Goal: Information Seeking & Learning: Learn about a topic

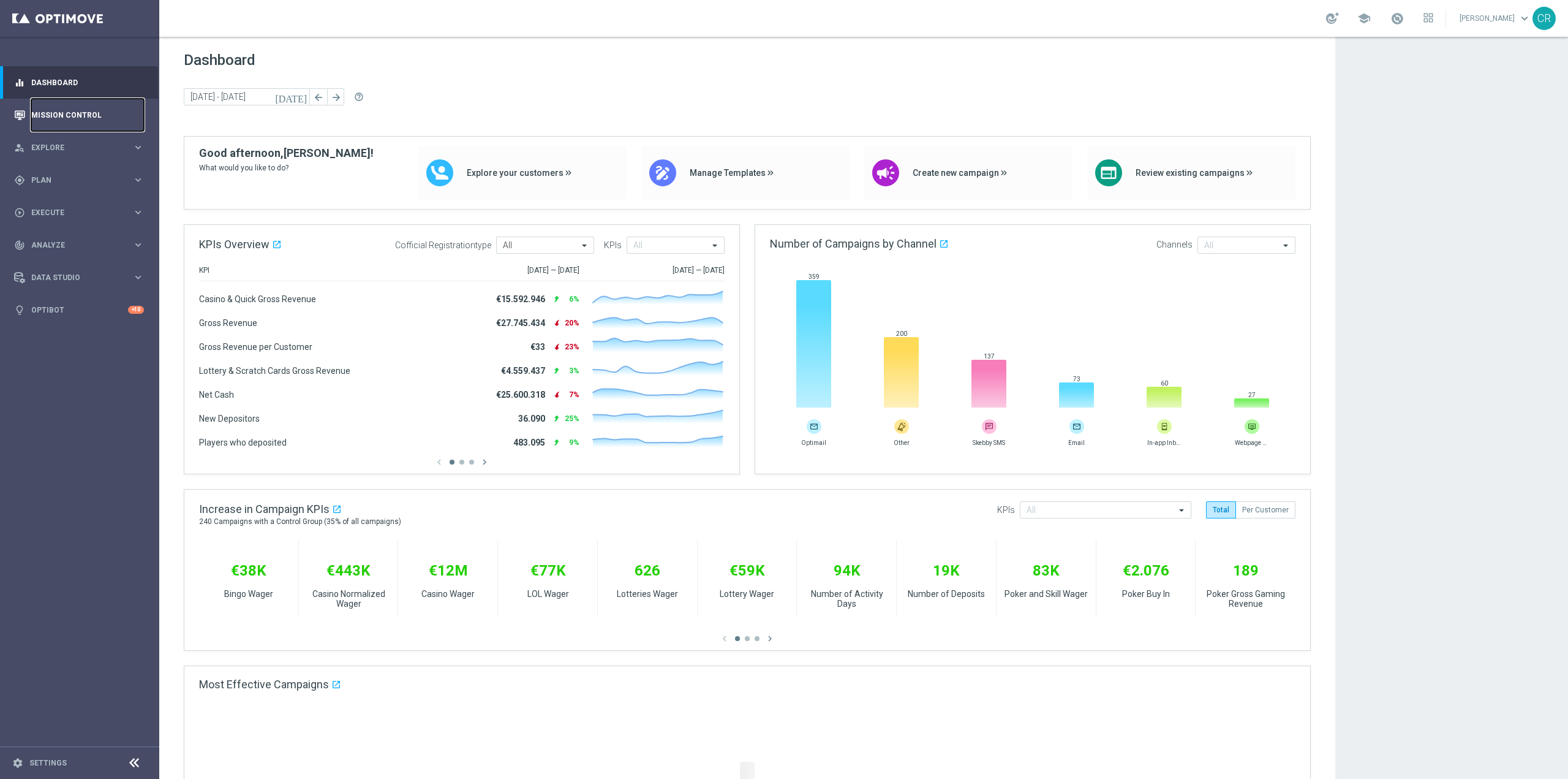
click at [93, 106] on link "Mission Control" at bounding box center [88, 115] width 113 height 33
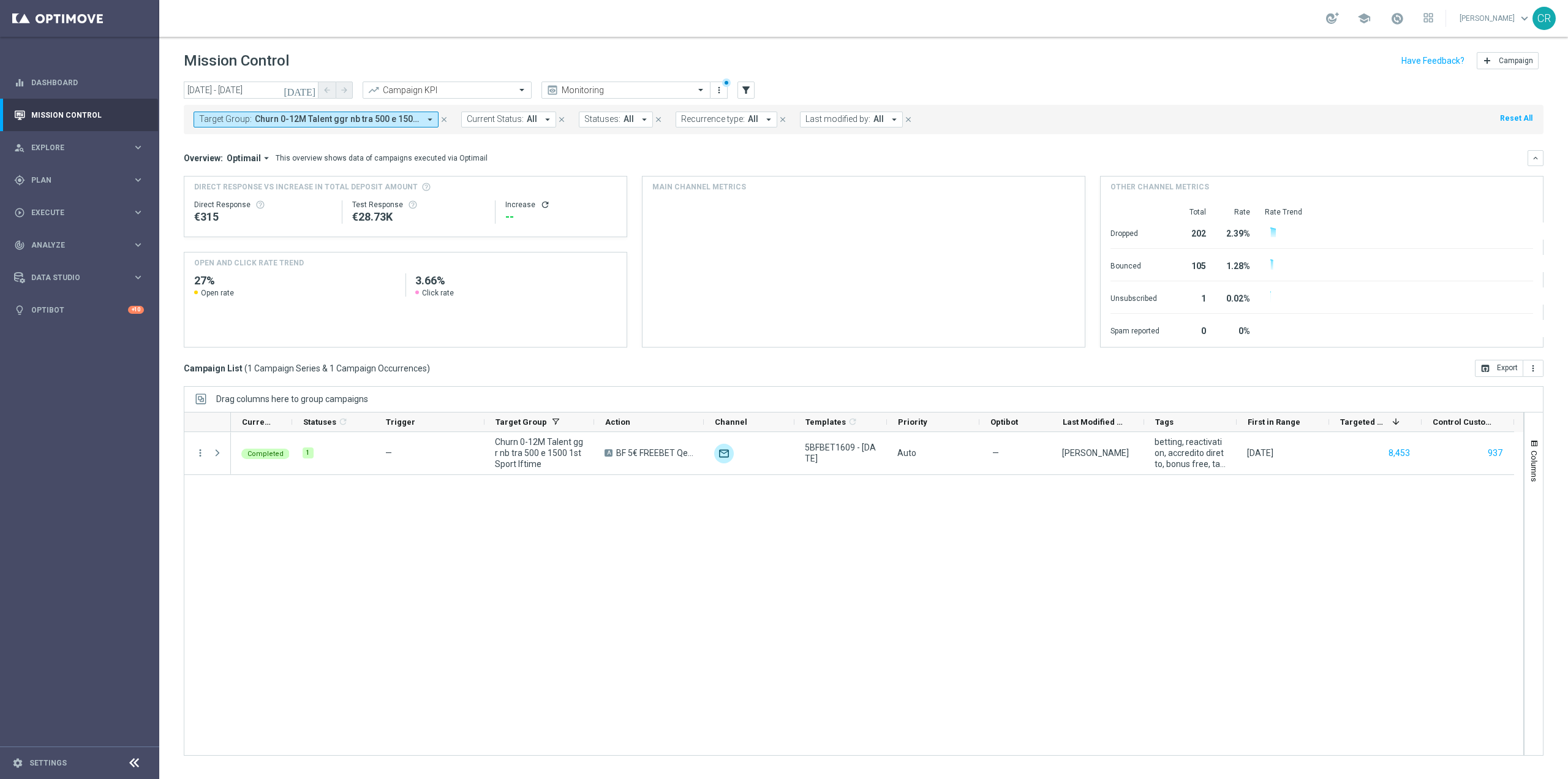
click at [386, 122] on span "Churn 0-12M Talent ggr nb tra 500 e 1500 1st Sport lftime" at bounding box center [337, 119] width 165 height 11
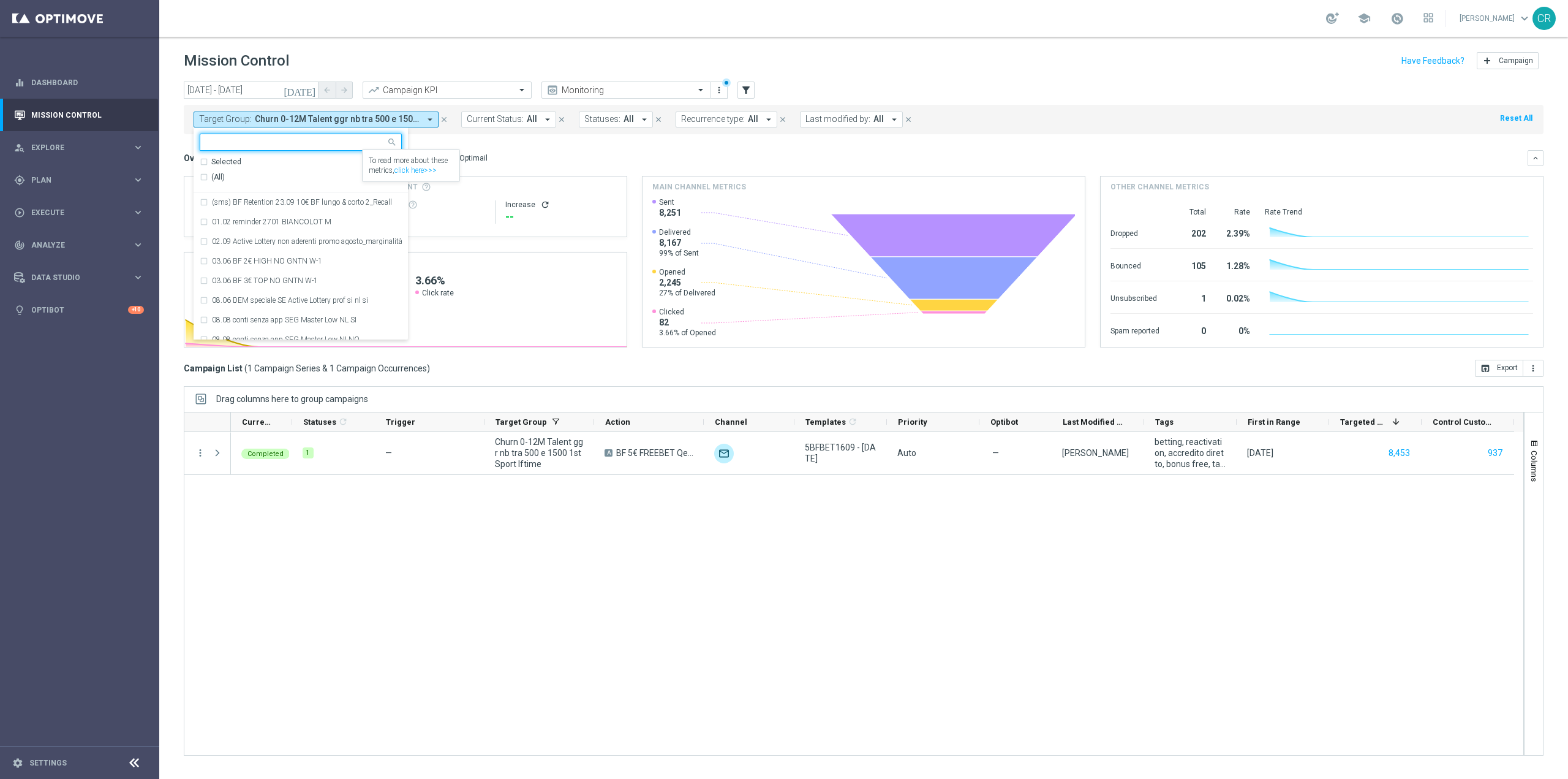
click at [337, 172] on div "(All)" at bounding box center [289, 177] width 179 height 11
click at [395, 172] on div "(All) Clear" at bounding box center [299, 177] width 198 height 20
click at [0, 0] on div "Clear" at bounding box center [0, 0] width 0 height 0
click at [328, 142] on input "text" at bounding box center [296, 143] width 179 height 11
paste input "Churn 0-12M Talent ggr nb tra 0 e 500 1st Sport lftime"
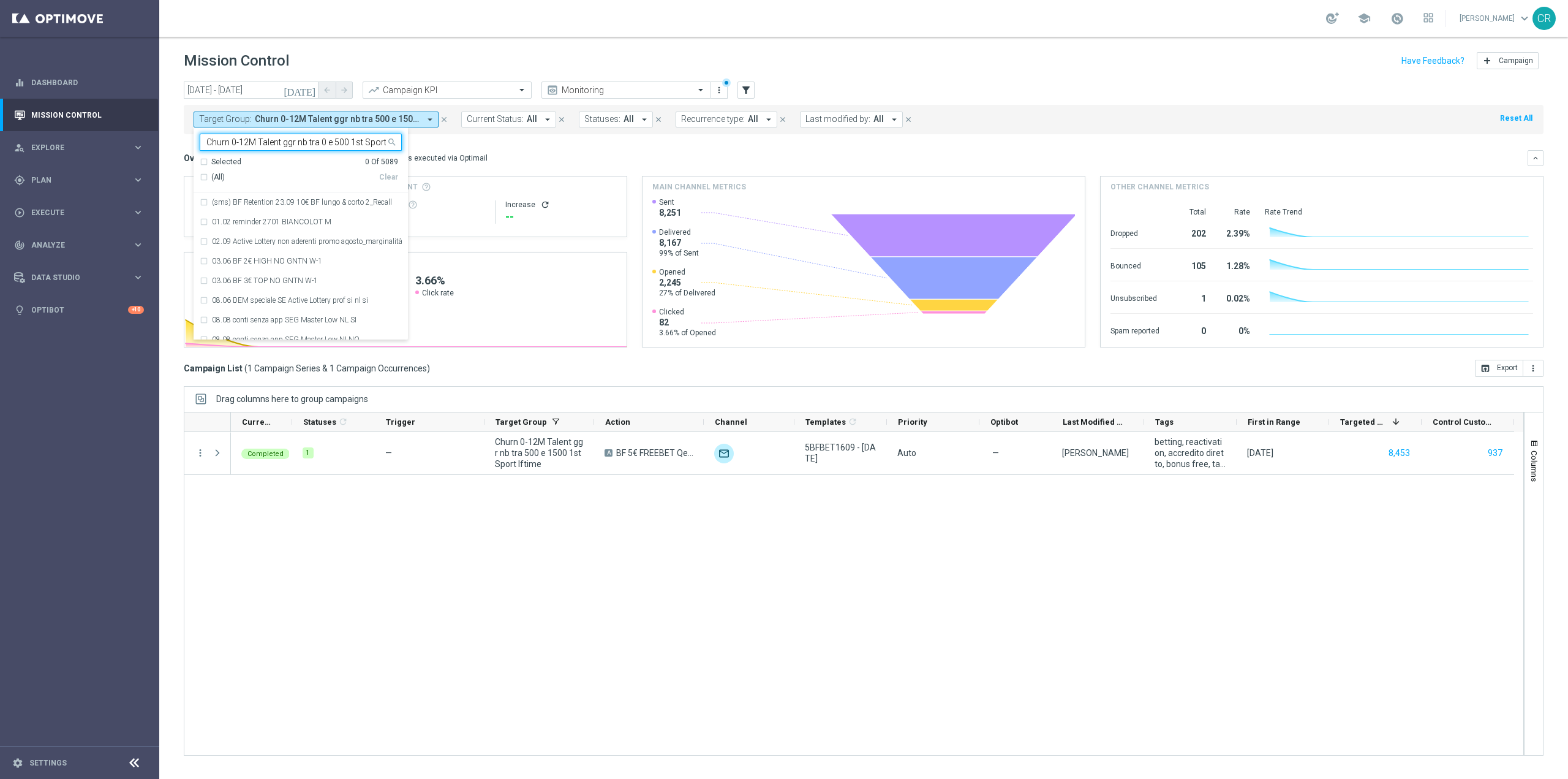
scroll to position [0, 22]
click at [322, 203] on label "Churn 0-12M Talent ggr nb tra 0 e 500 1st Sport lftime" at bounding box center [300, 202] width 175 height 7
type input "Churn 0-12M Talent ggr nb tra 0 e 500 1st Sport lftime"
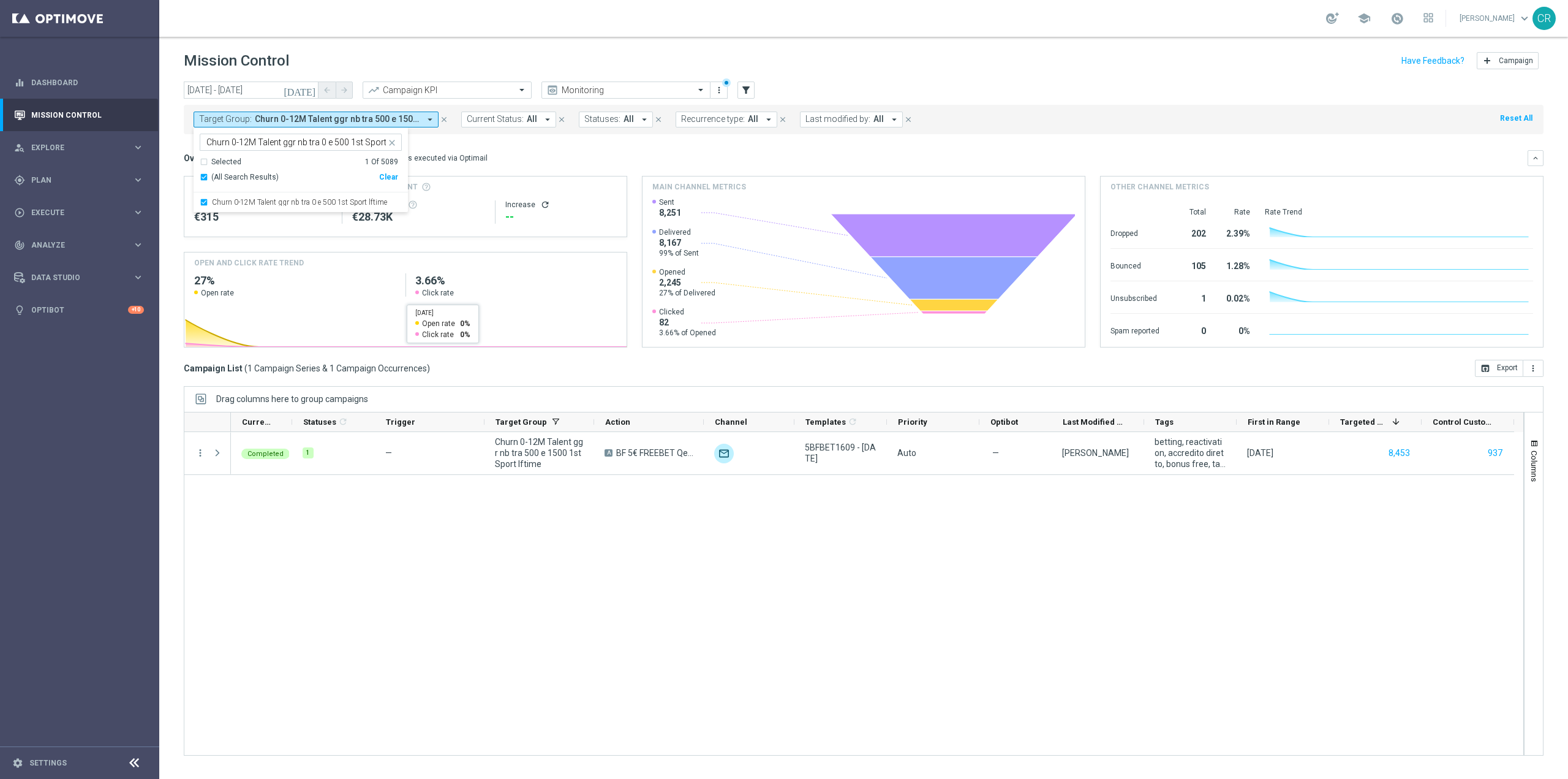
click at [581, 160] on div "Overview: Optimail arrow_drop_down This overview shows data of campaigns execut…" at bounding box center [856, 157] width 1344 height 11
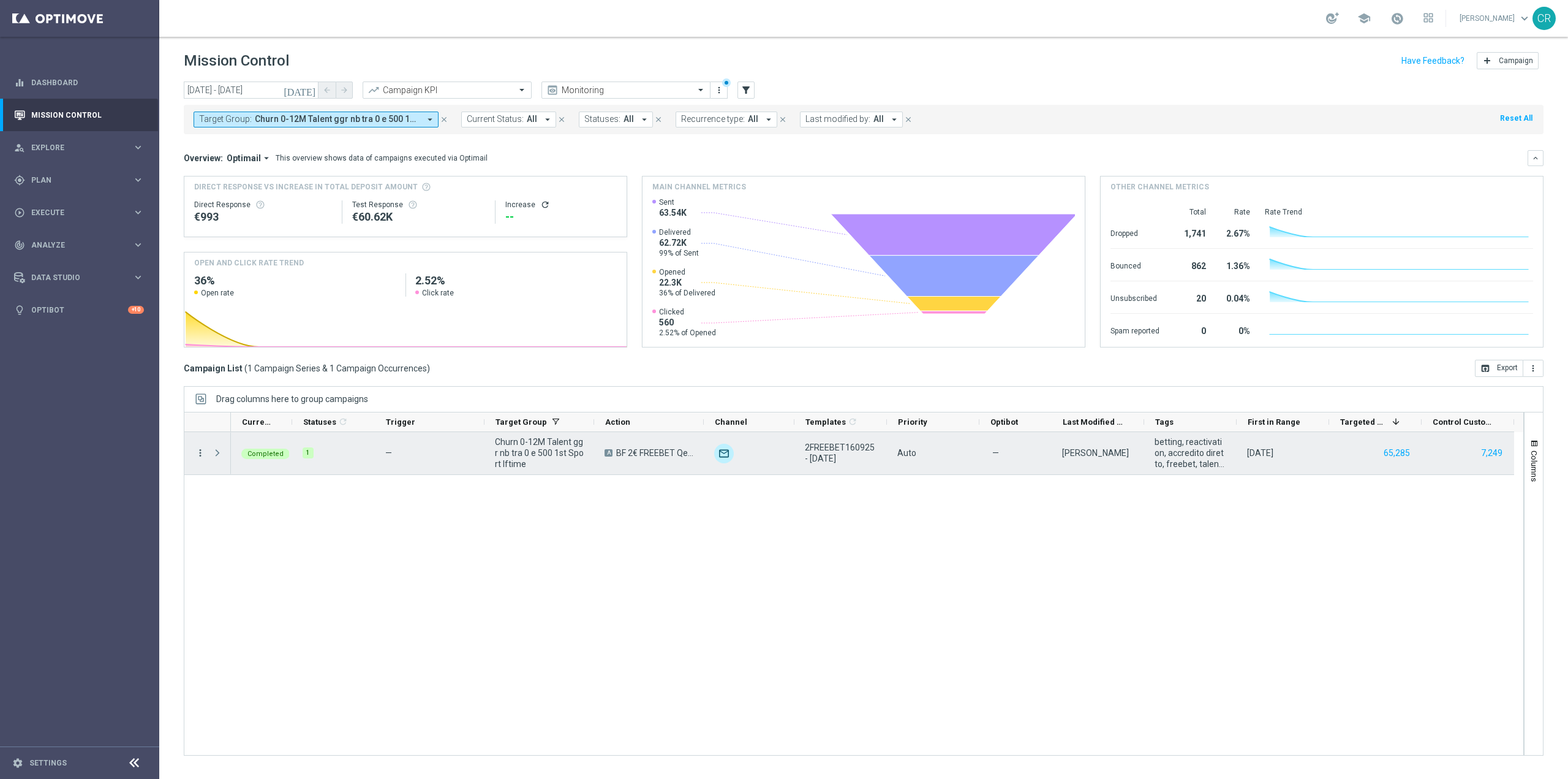
click at [197, 449] on icon "more_vert" at bounding box center [200, 452] width 11 height 11
click at [243, 526] on span "Go to Campaign Analysis" at bounding box center [268, 528] width 88 height 8
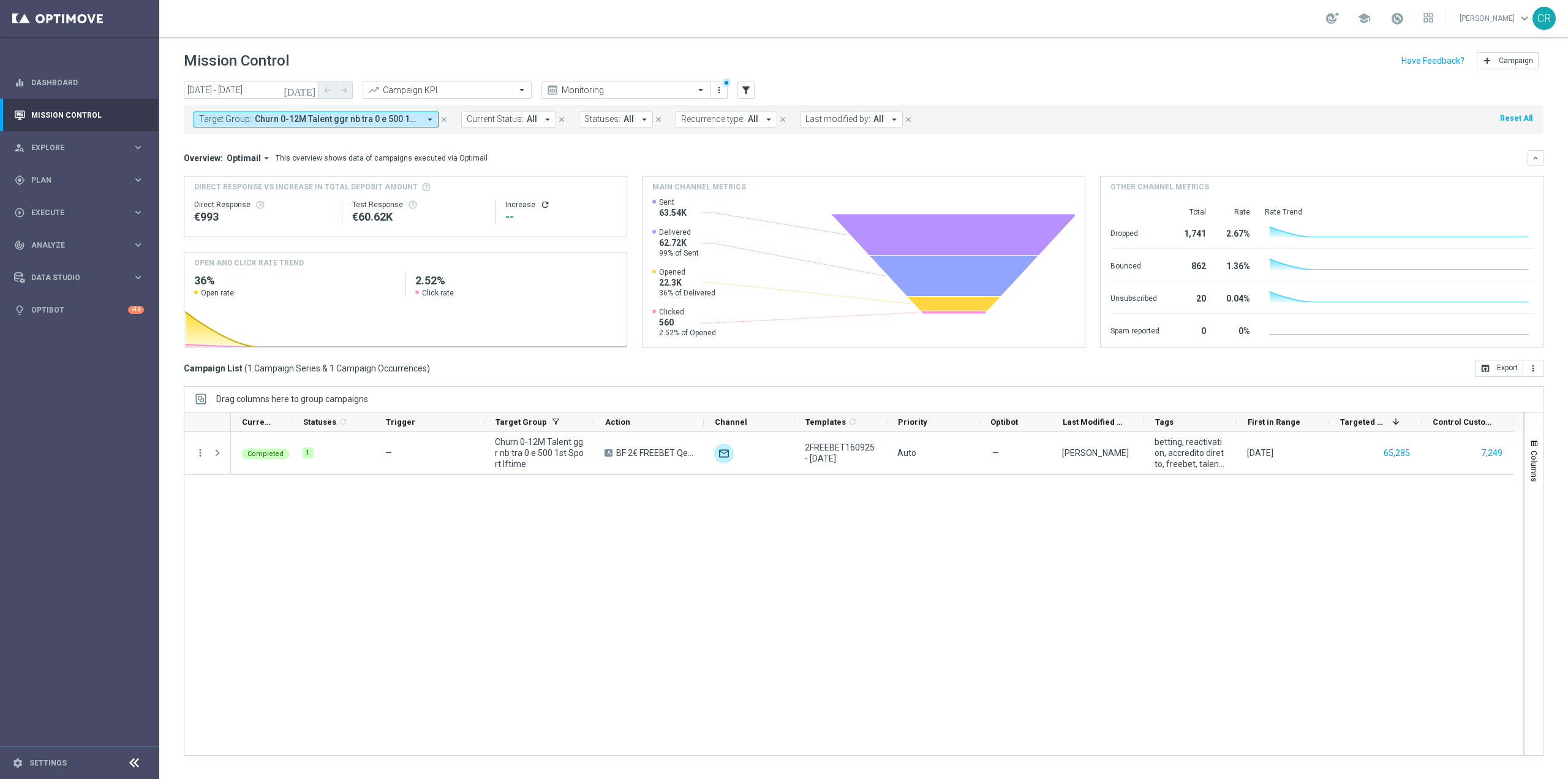
click at [330, 123] on span "Churn 0-12M Talent ggr nb tra 0 e 500 1st Sport lftime" at bounding box center [337, 119] width 165 height 11
click at [289, 202] on label "Reactivated Talent ggr nb lm > 0 1st Sport lm" at bounding box center [284, 202] width 145 height 7
type input "Reactivated Talent ggr nb lm > 0 1st Sport lm"
click at [593, 152] on div "Overview: Optimail arrow_drop_down This overview shows data of campaigns execut…" at bounding box center [856, 157] width 1344 height 11
click at [344, 115] on span "Churn 0-12M Talent ggr nb tra 0 e 500 1st Sport lftime, Reactivated Talent ggr …" at bounding box center [337, 119] width 165 height 11
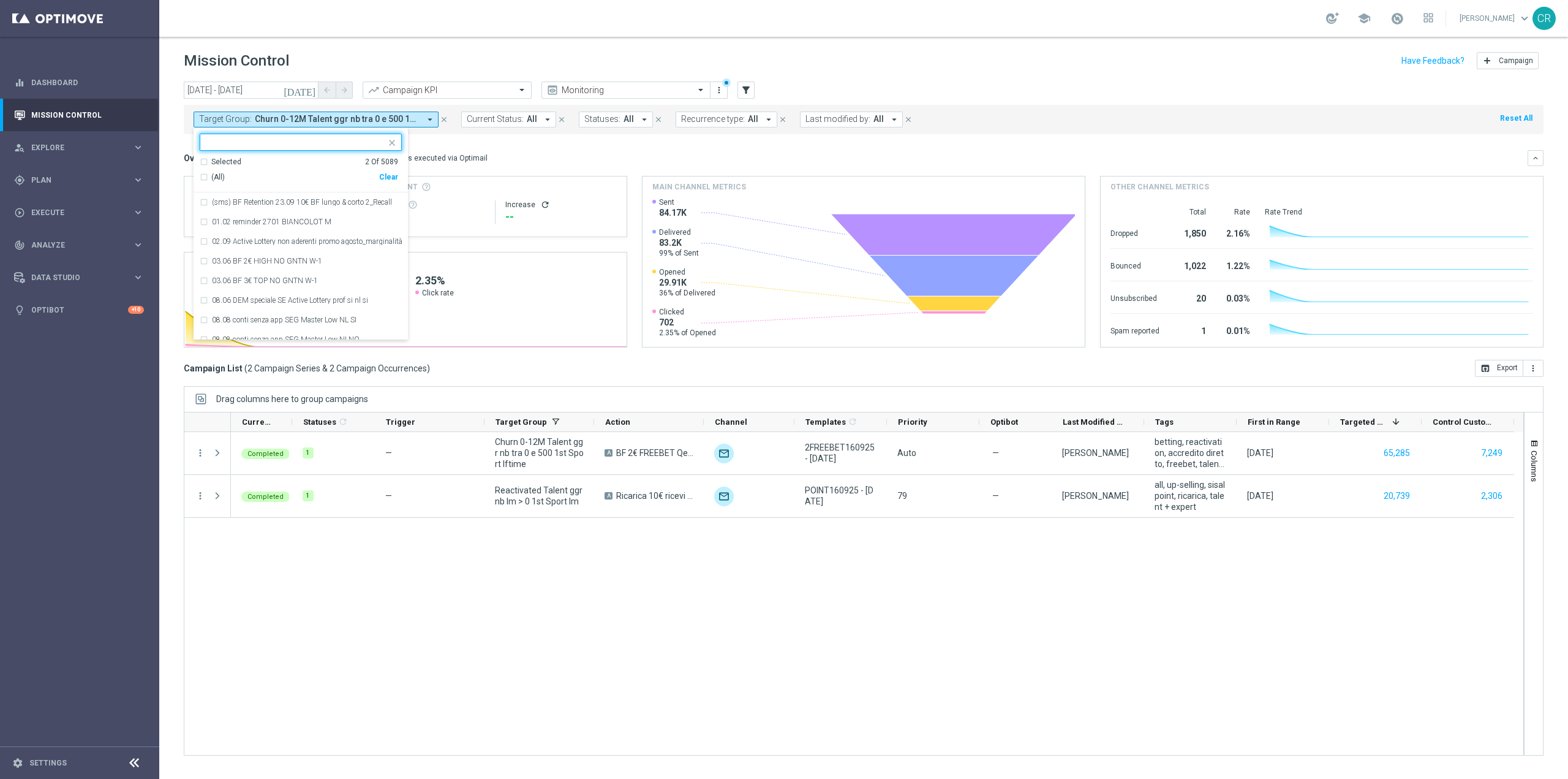
click at [0, 0] on div "Clear" at bounding box center [0, 0] width 0 height 0
click at [293, 147] on input "text" at bounding box center [296, 143] width 179 height 11
paste input "Reactivated Talent ggr nb lm > 0 1st Sport lm"
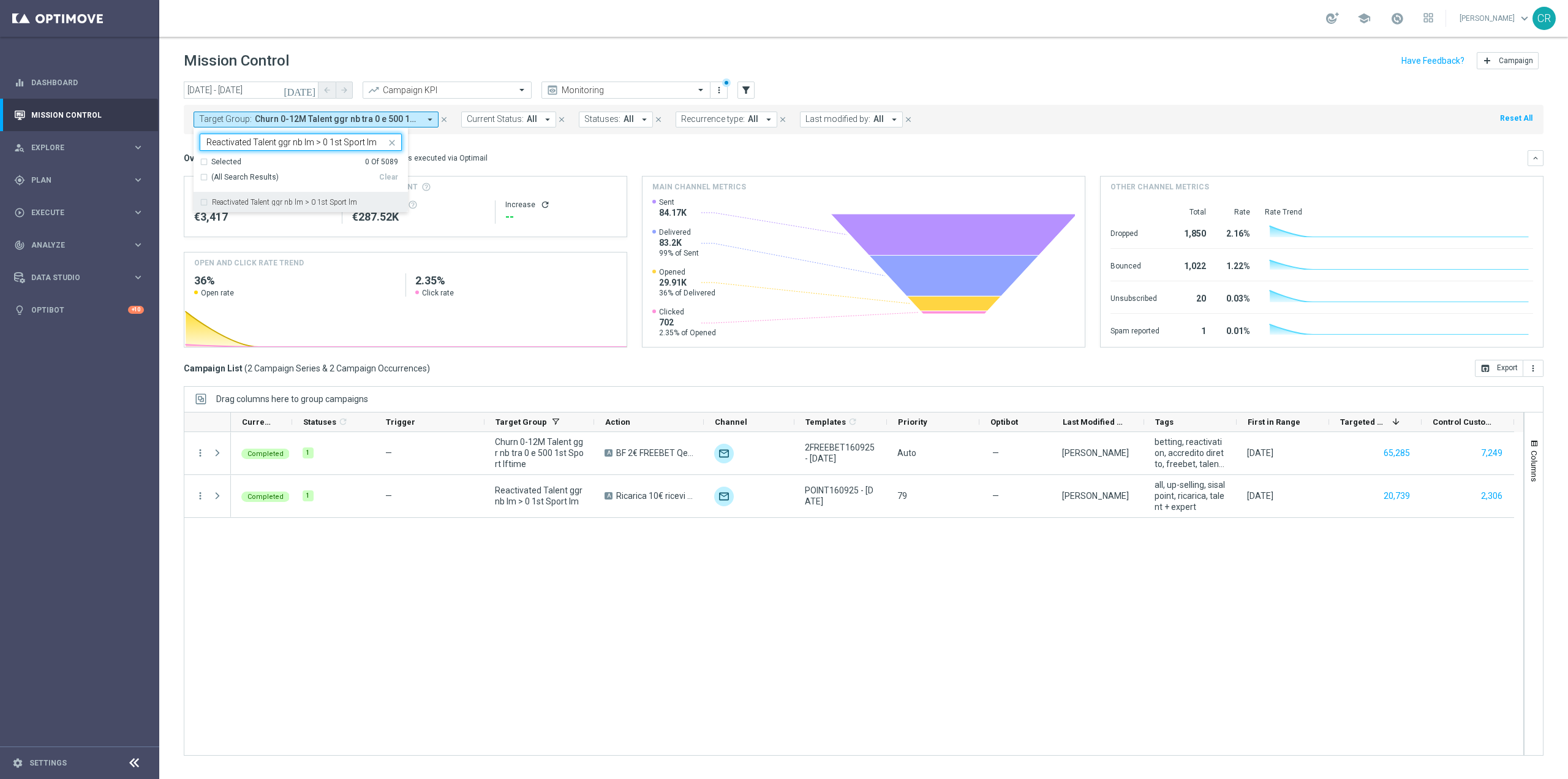
click at [291, 197] on div "Reactivated Talent ggr nb lm > 0 1st Sport lm" at bounding box center [300, 202] width 202 height 20
type input "Reactivated Talent ggr nb lm > 0 1st Sport lm"
click at [531, 144] on mini-dashboard "Overview: Optimail arrow_drop_down This overview shows data of campaigns execut…" at bounding box center [863, 247] width 1360 height 225
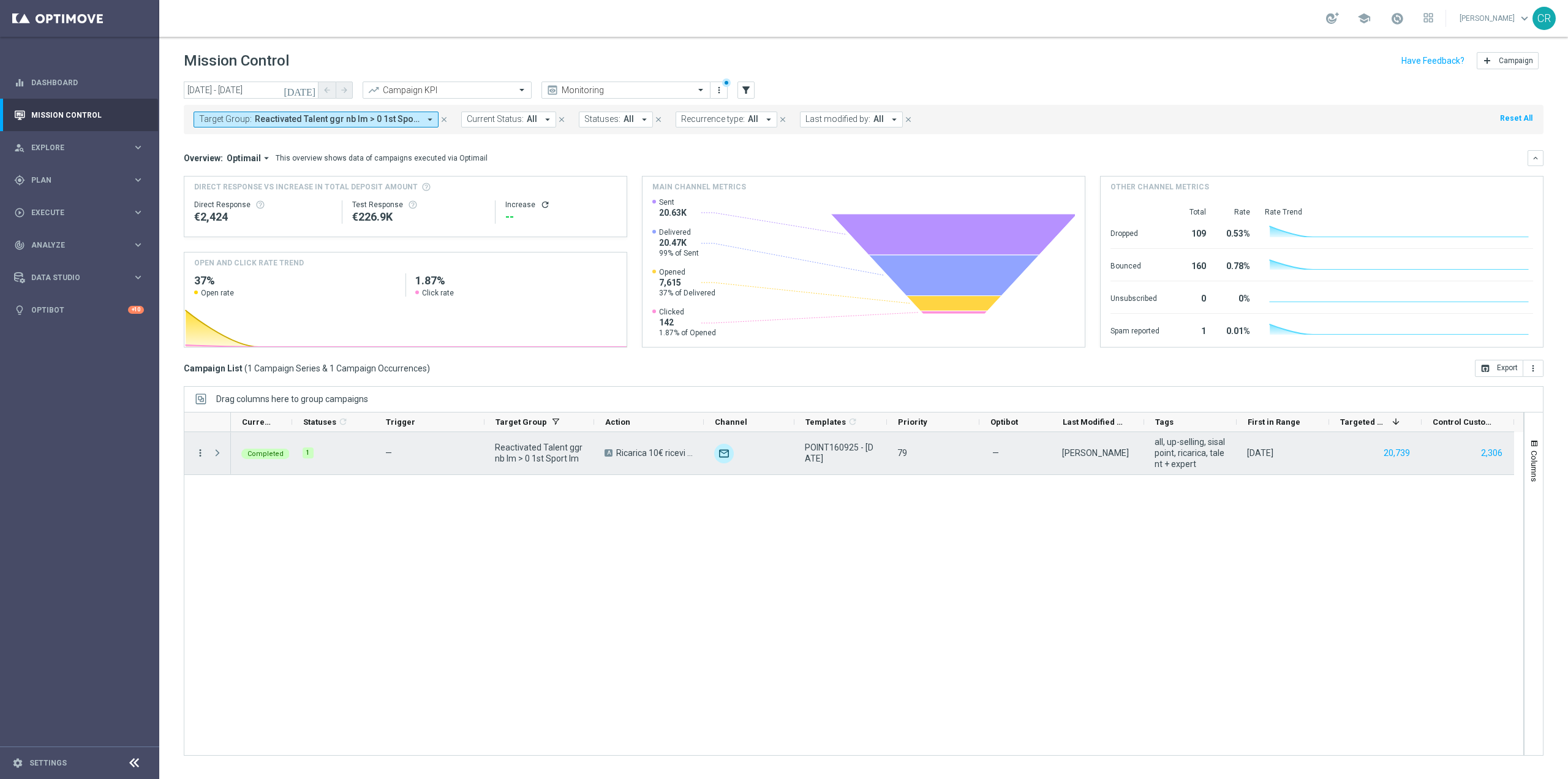
click at [201, 451] on icon "more_vert" at bounding box center [200, 452] width 11 height 11
click at [261, 524] on div "bar_chart Go to Campaign Analysis" at bounding box center [274, 528] width 138 height 17
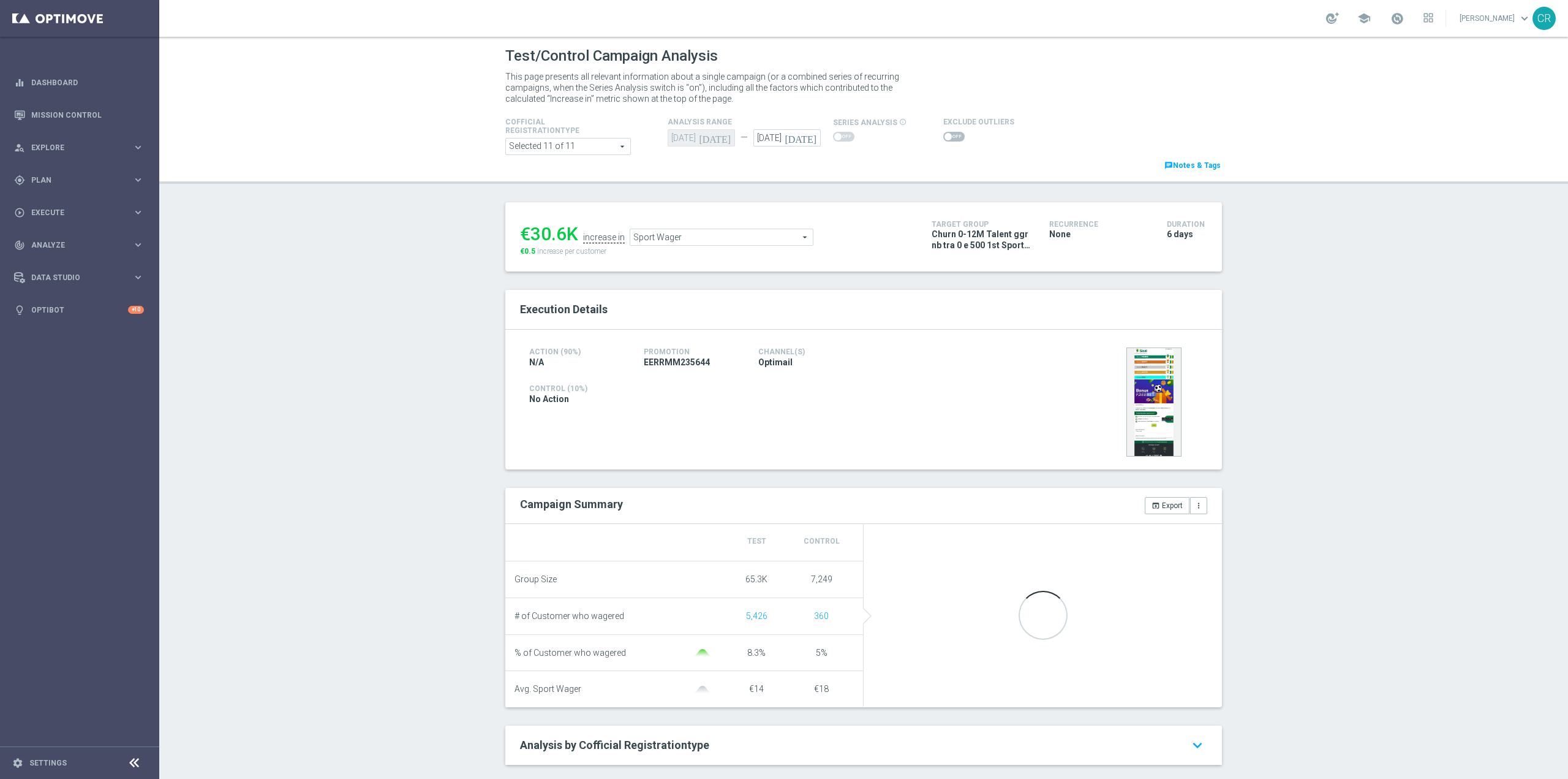
click at [804, 140] on icon "[DATE]" at bounding box center [802, 136] width 36 height 13
click at [807, 138] on icon "[DATE]" at bounding box center [802, 136] width 36 height 13
click at [777, 263] on span "22" at bounding box center [780, 266] width 20 height 20
type input "[DATE]"
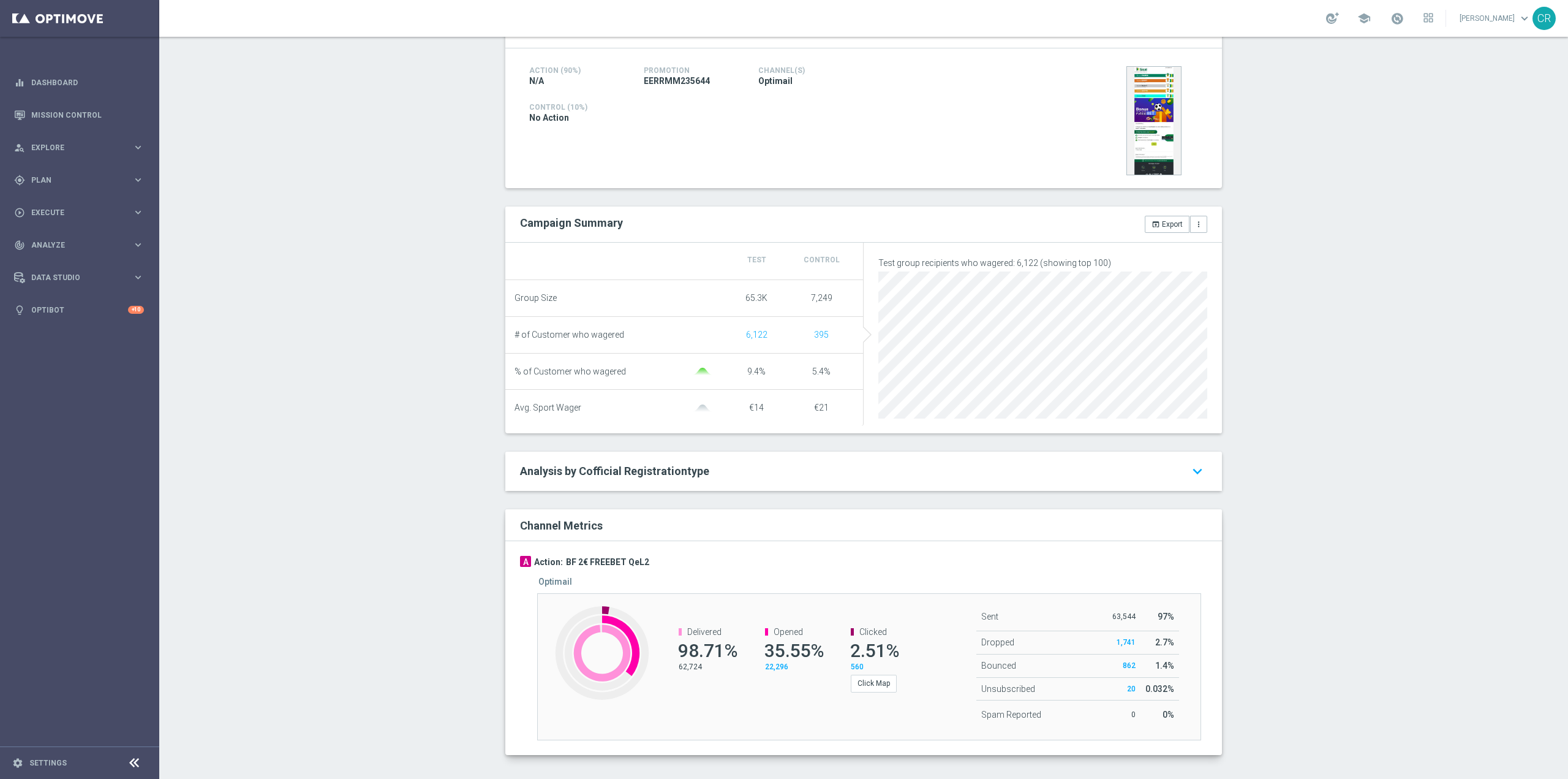
scroll to position [97, 0]
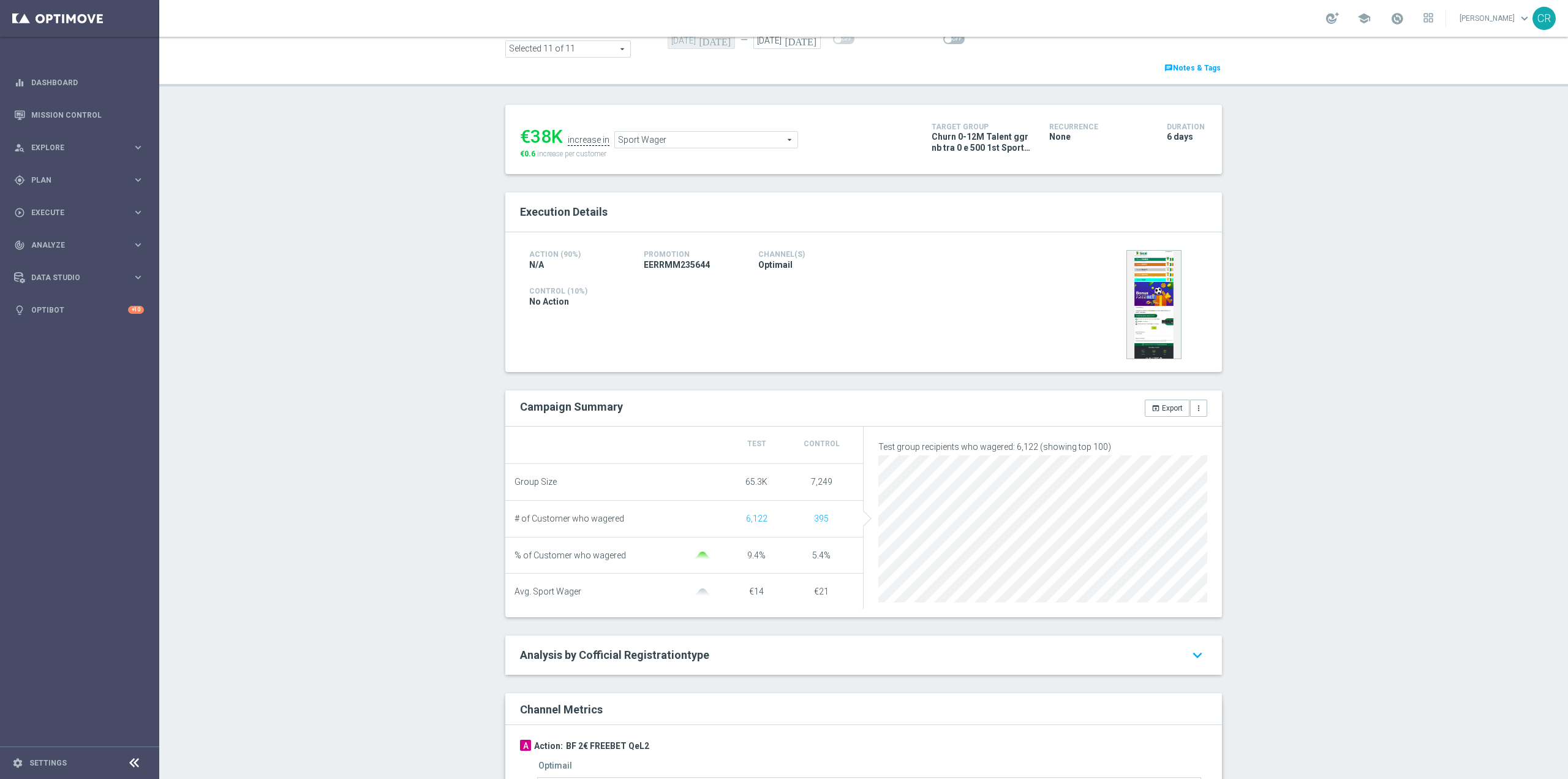
click at [705, 135] on span "Sport Wager" at bounding box center [706, 139] width 183 height 16
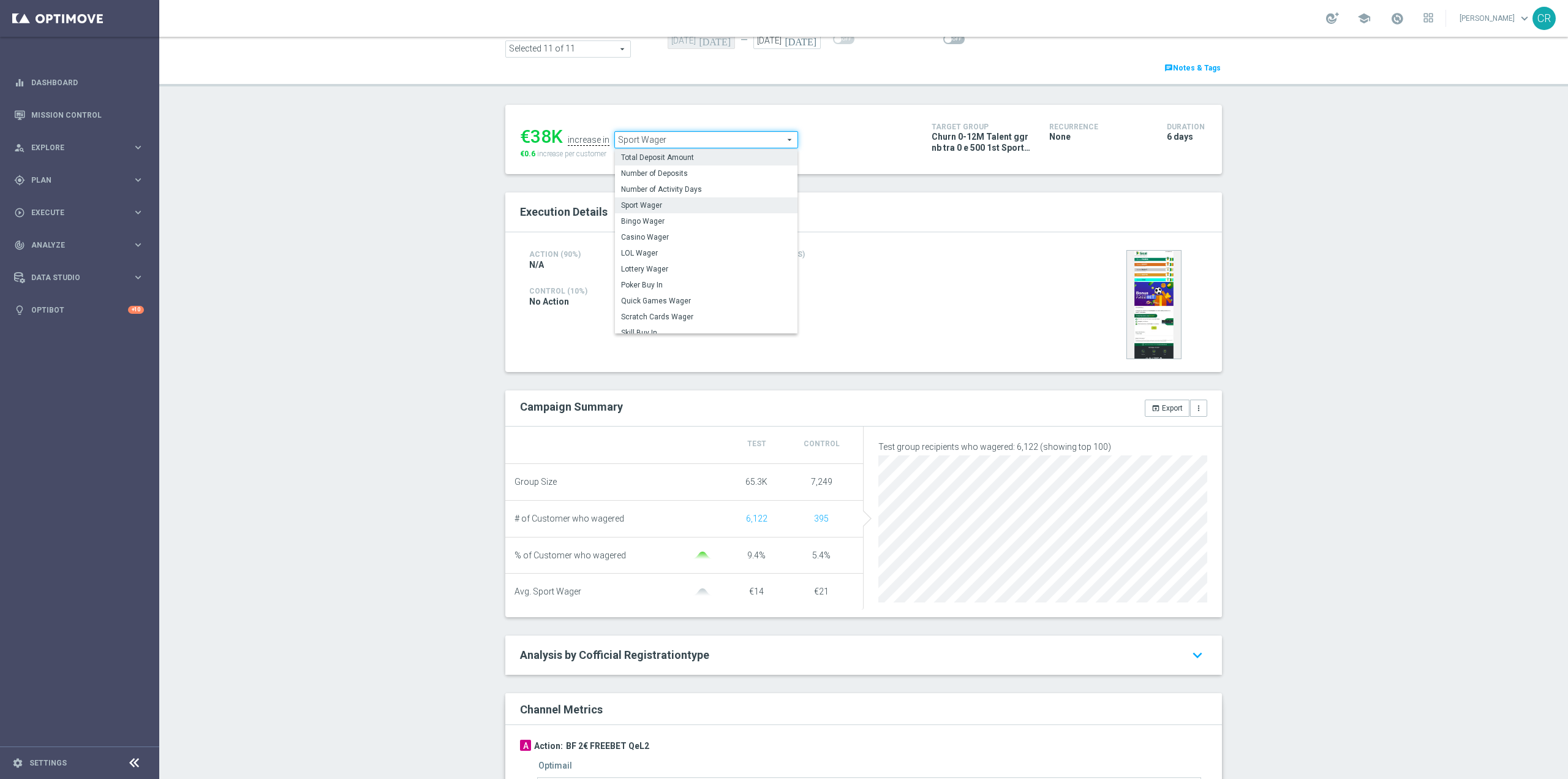
click at [706, 156] on span "Total Deposit Amount" at bounding box center [707, 157] width 170 height 10
type input "Total Deposit Amount"
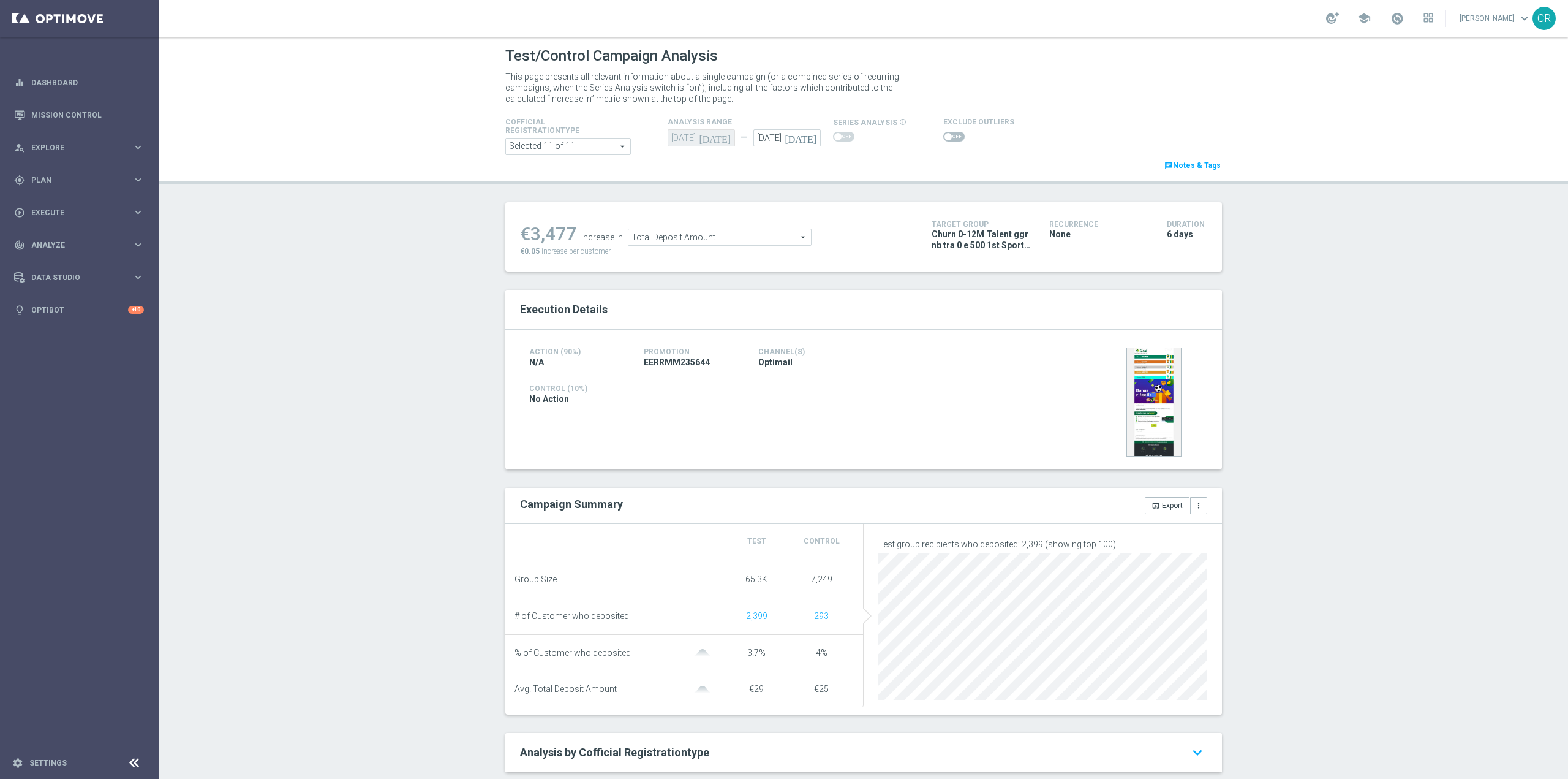
click at [946, 133] on span at bounding box center [954, 137] width 21 height 10
click at [946, 133] on input "checkbox" at bounding box center [954, 137] width 21 height 10
click at [723, 242] on span "Total Deposit Amount" at bounding box center [732, 240] width 183 height 16
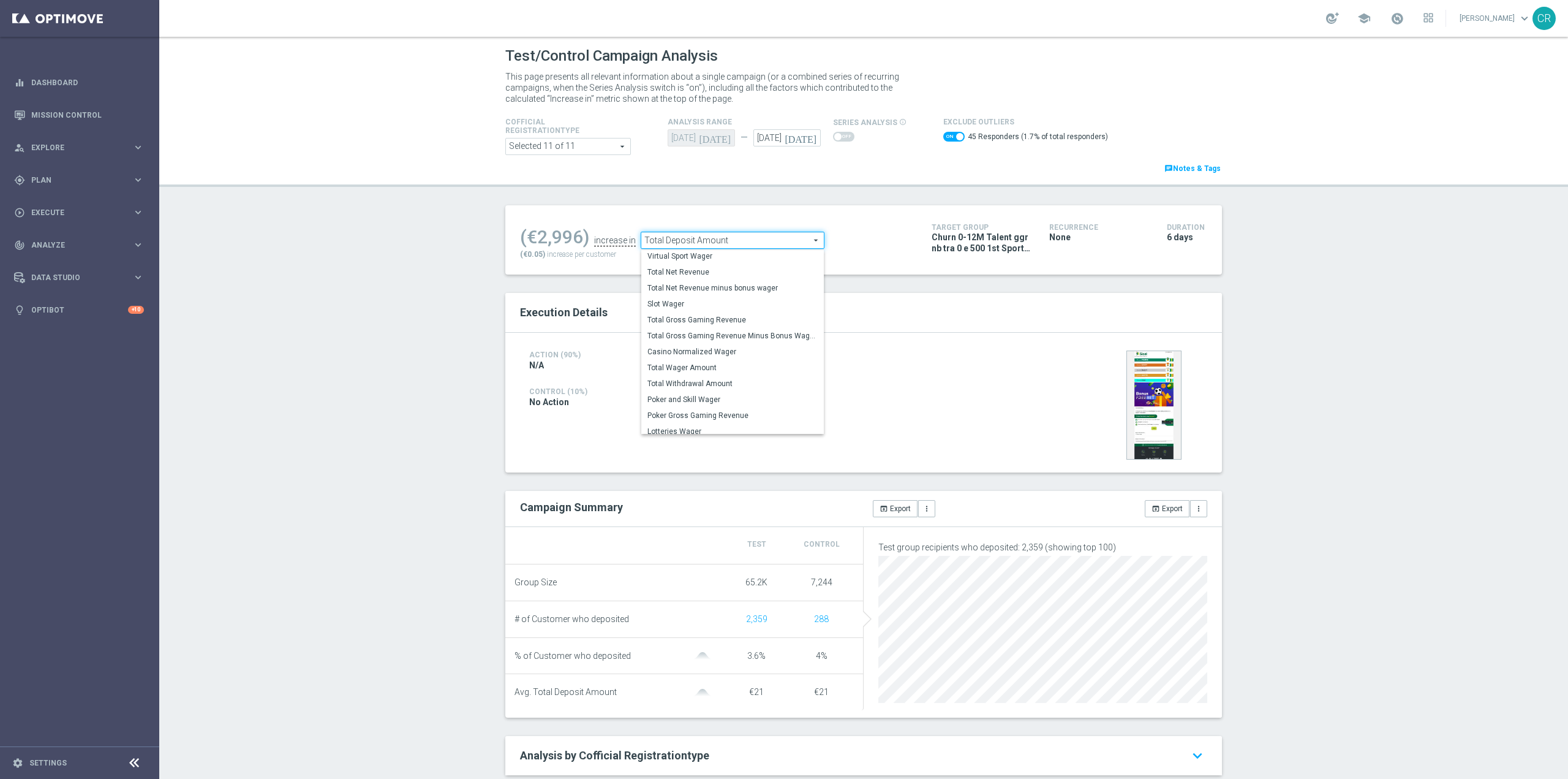
scroll to position [191, 0]
click at [723, 361] on span "Total Wager Amount" at bounding box center [733, 362] width 170 height 10
checkbox input "false"
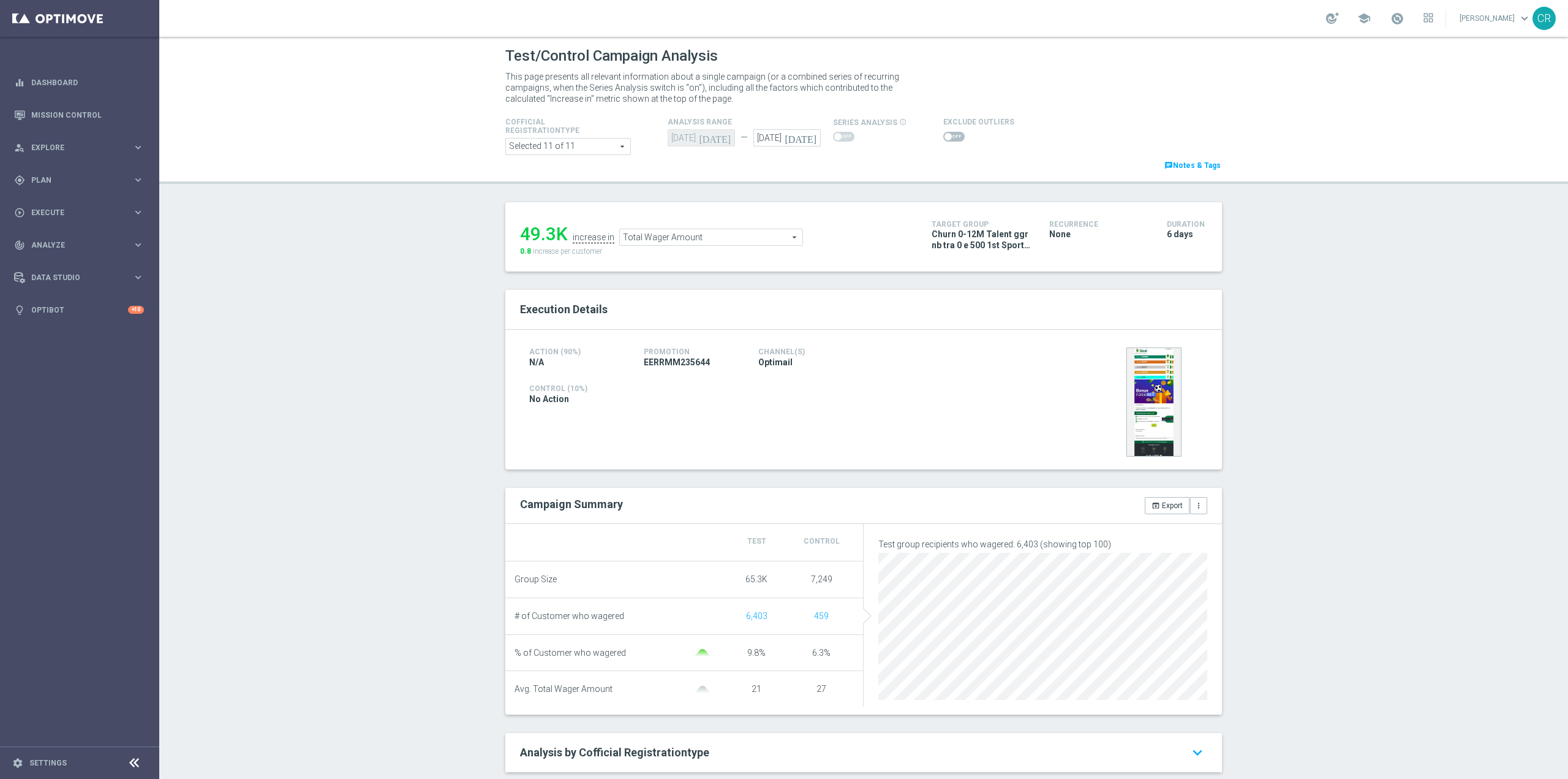
click at [745, 242] on span "Total Wager Amount" at bounding box center [711, 237] width 183 height 16
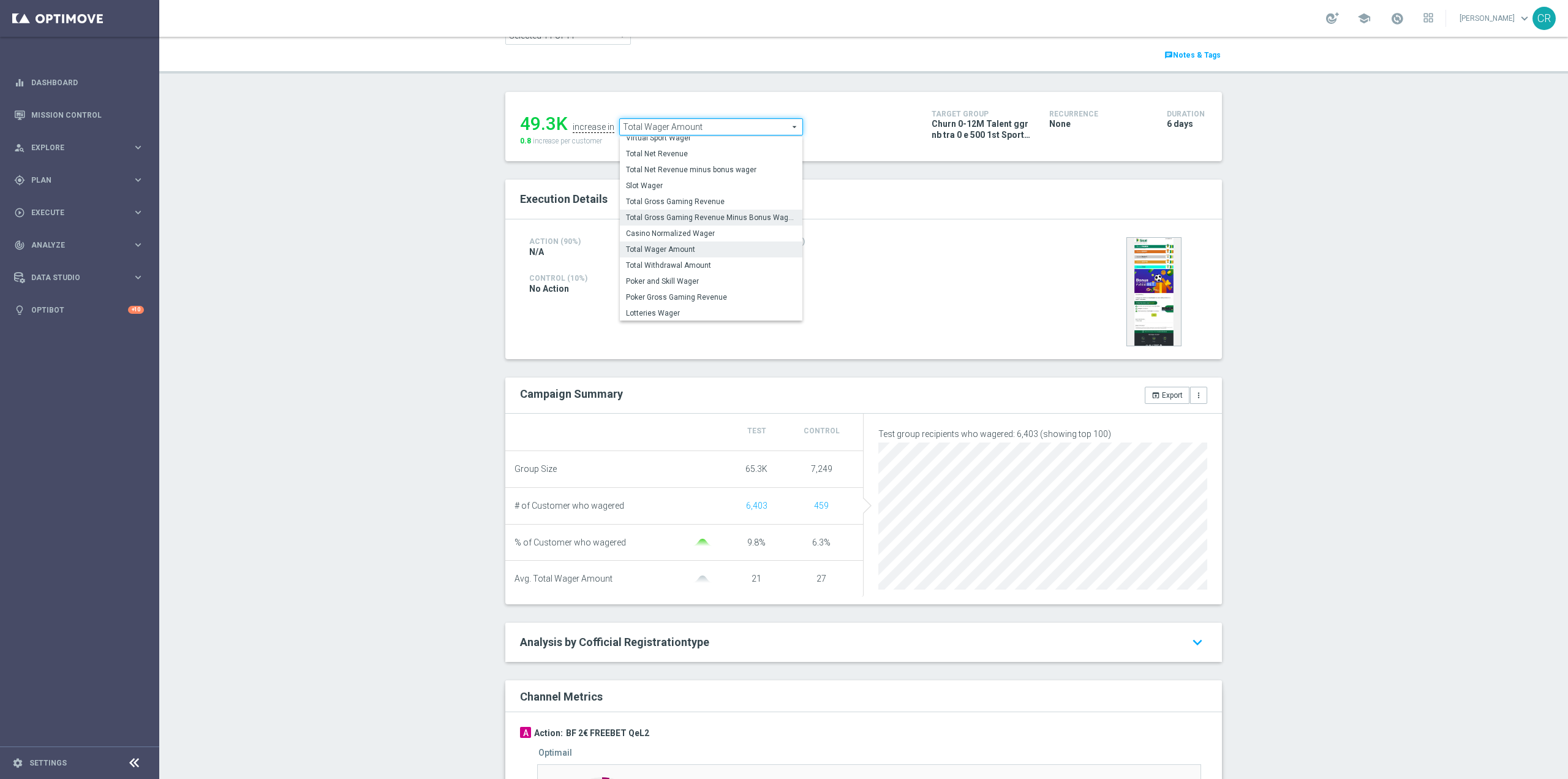
scroll to position [165, 0]
click at [668, 215] on span "Slot Wager" at bounding box center [712, 213] width 170 height 10
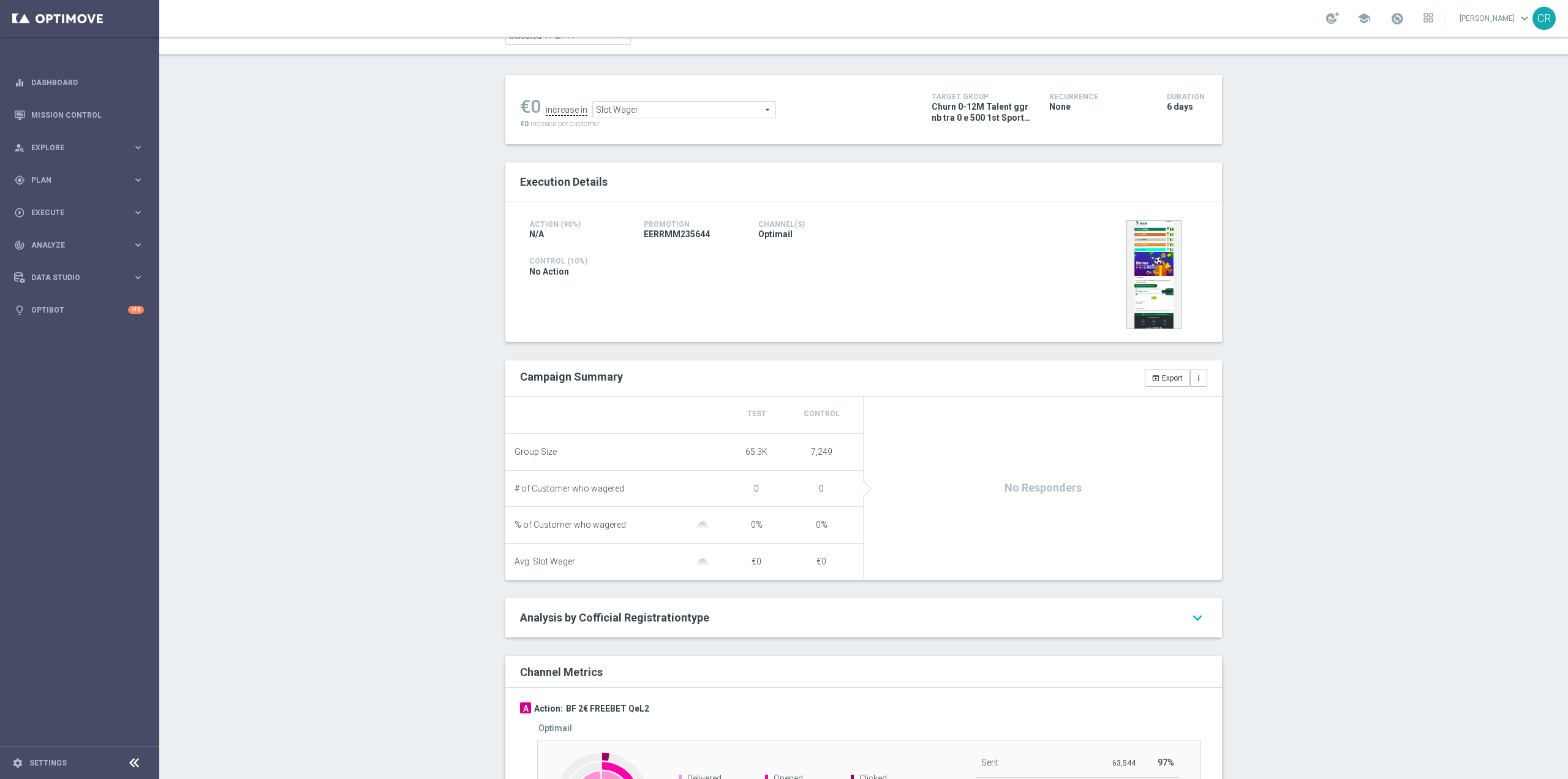
click at [741, 103] on span "Slot Wager" at bounding box center [684, 109] width 183 height 16
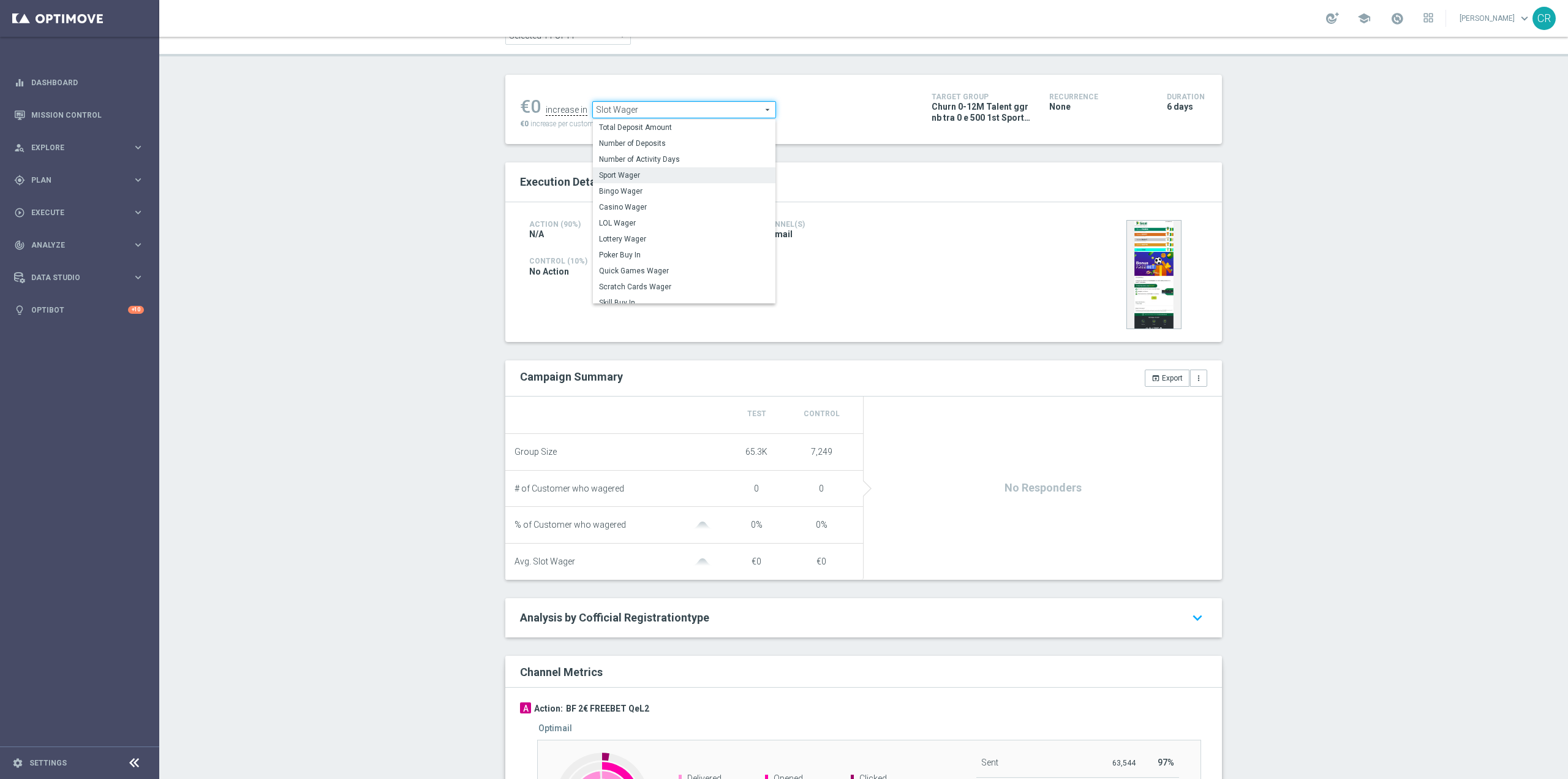
click at [647, 177] on span "Sport Wager" at bounding box center [685, 175] width 170 height 10
type input "Sport Wager"
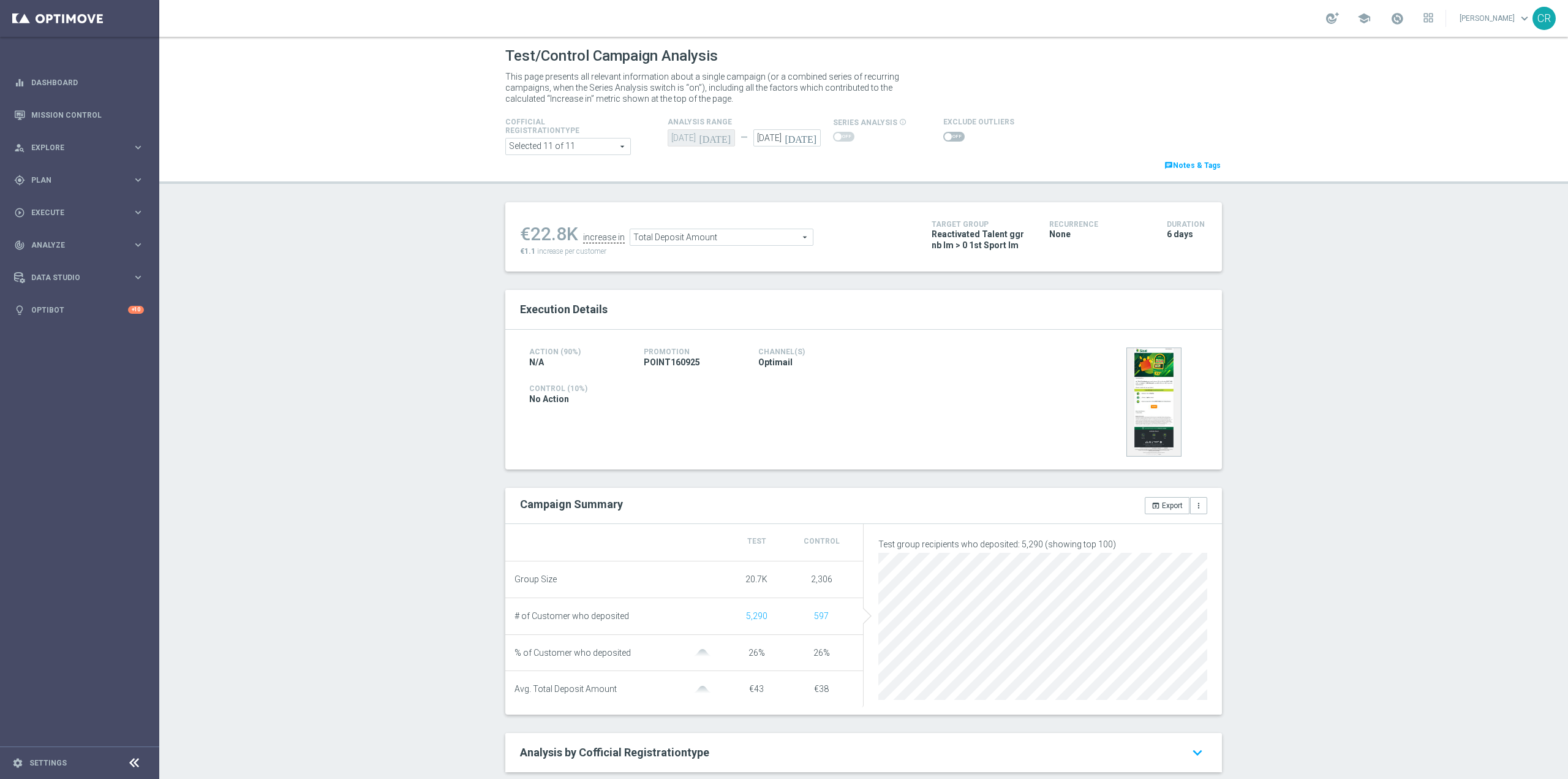
click at [807, 138] on icon "[DATE]" at bounding box center [802, 136] width 36 height 13
click at [779, 266] on span "22" at bounding box center [780, 266] width 20 height 20
type input "[DATE]"
click at [1472, 282] on div "Test/Control Campaign Analysis This page presents all relevant information abou…" at bounding box center [864, 408] width 1409 height 742
click at [716, 240] on span "Total Deposit Amount" at bounding box center [721, 237] width 183 height 16
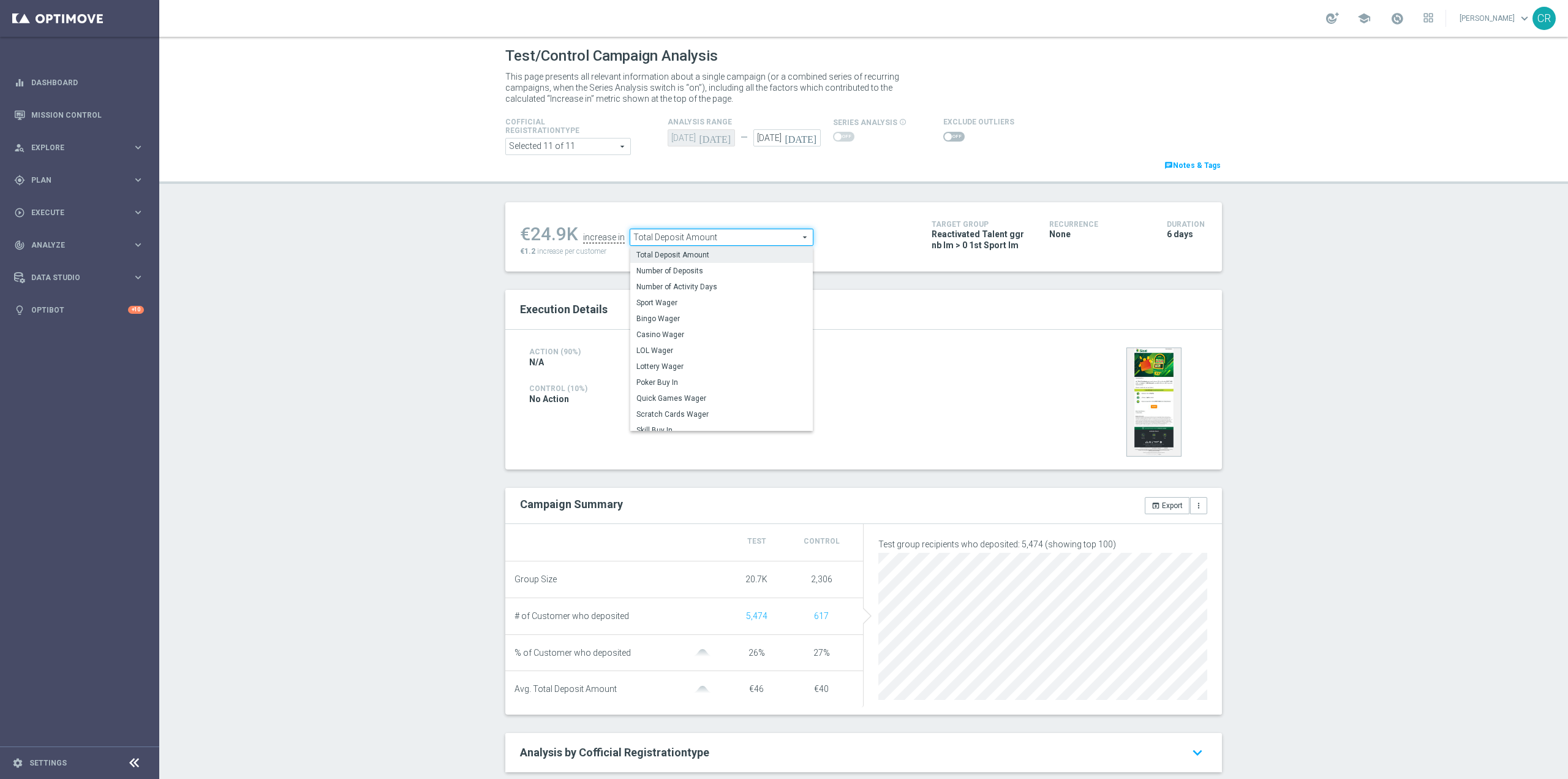
click at [953, 166] on div "Cofficial Registrationtype Selected 11 of 11 arrow_drop_down search Show Select…" at bounding box center [864, 143] width 735 height 57
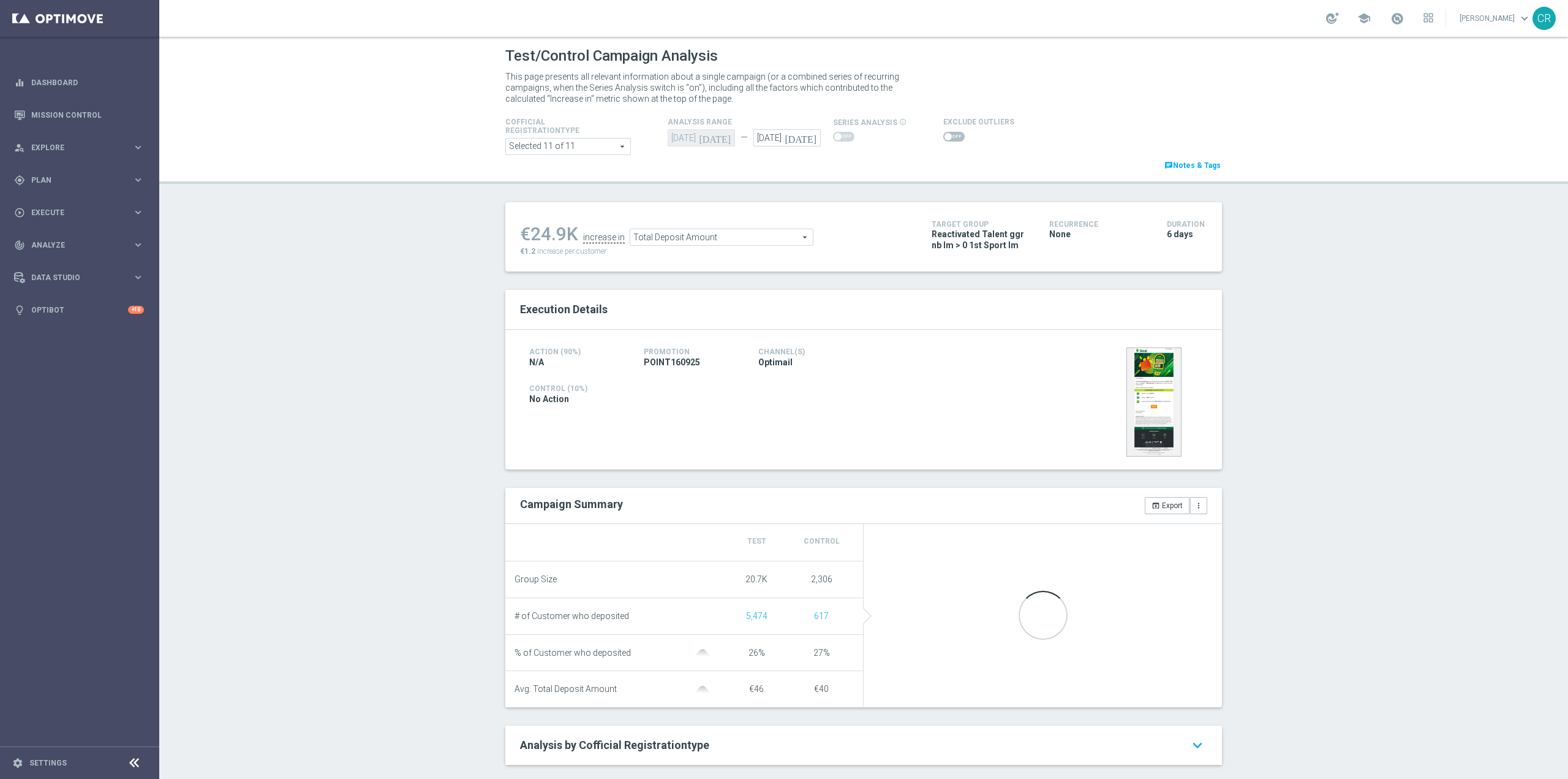
click at [946, 138] on span at bounding box center [954, 137] width 21 height 10
click at [946, 138] on input "checkbox" at bounding box center [954, 137] width 21 height 10
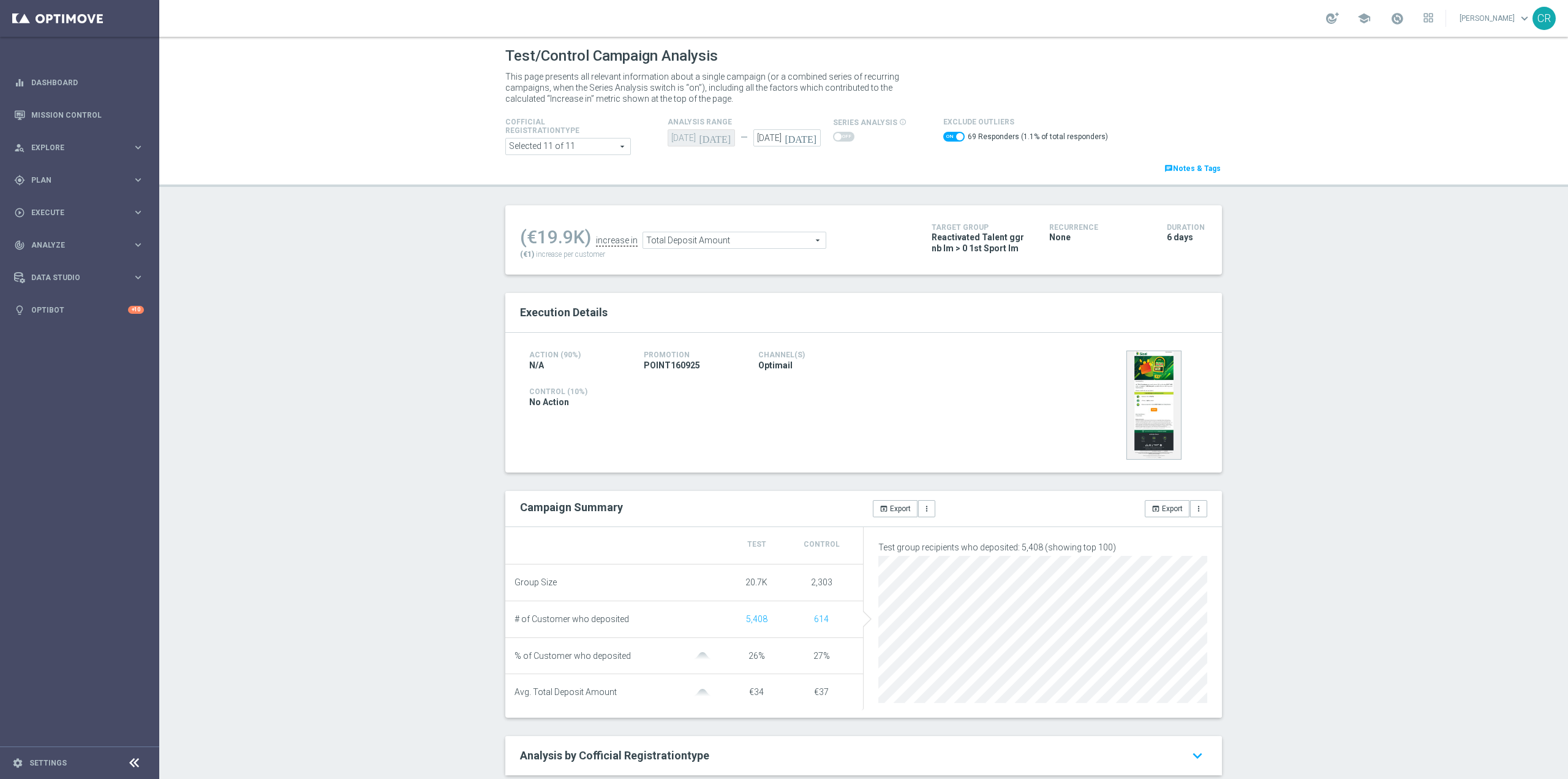
click at [729, 245] on span "Total Deposit Amount" at bounding box center [734, 240] width 183 height 16
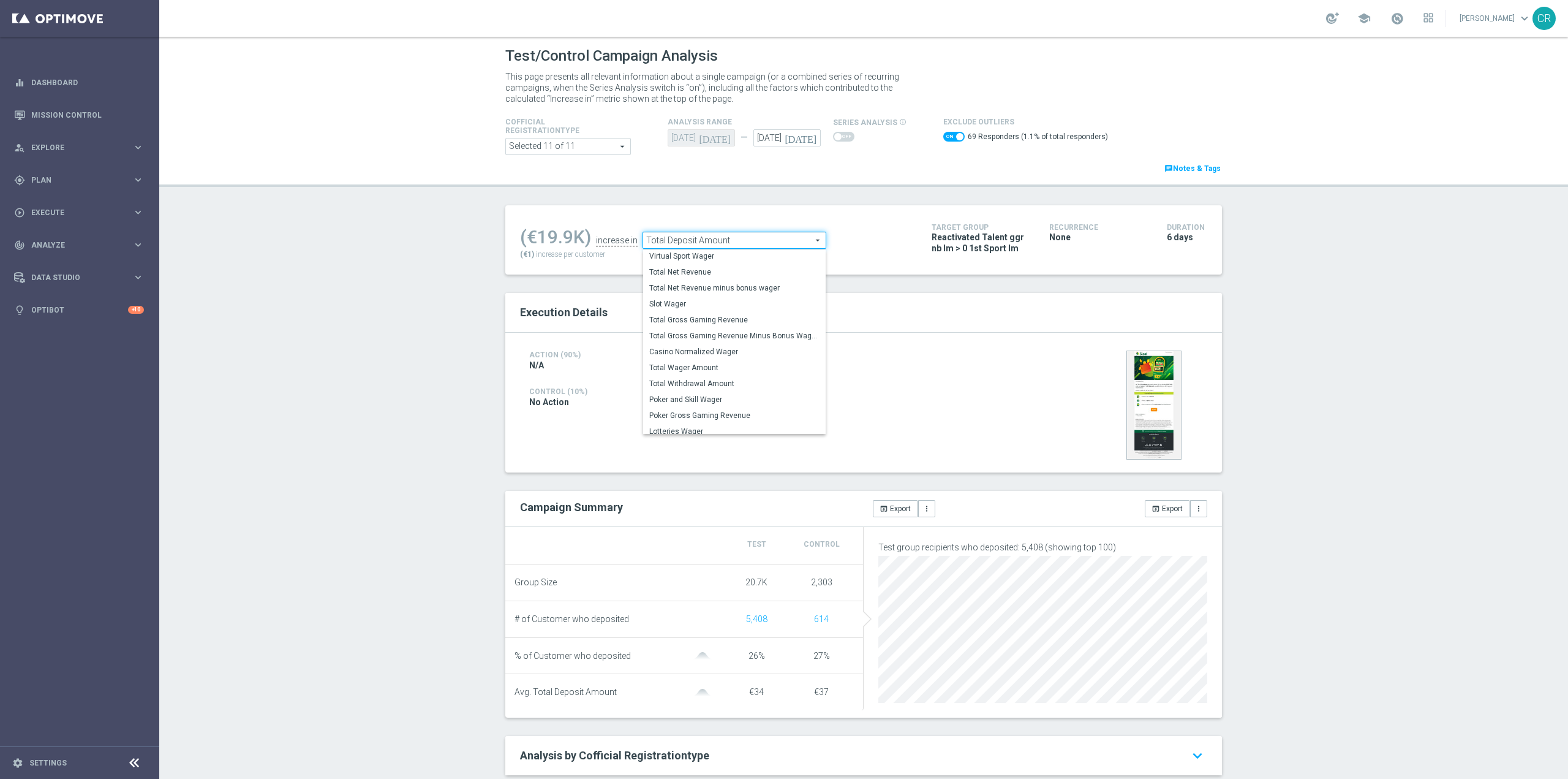
scroll to position [191, 0]
click at [694, 369] on label "Total Wager Amount" at bounding box center [734, 361] width 183 height 16
checkbox input "false"
type input "Total Wager Amount"
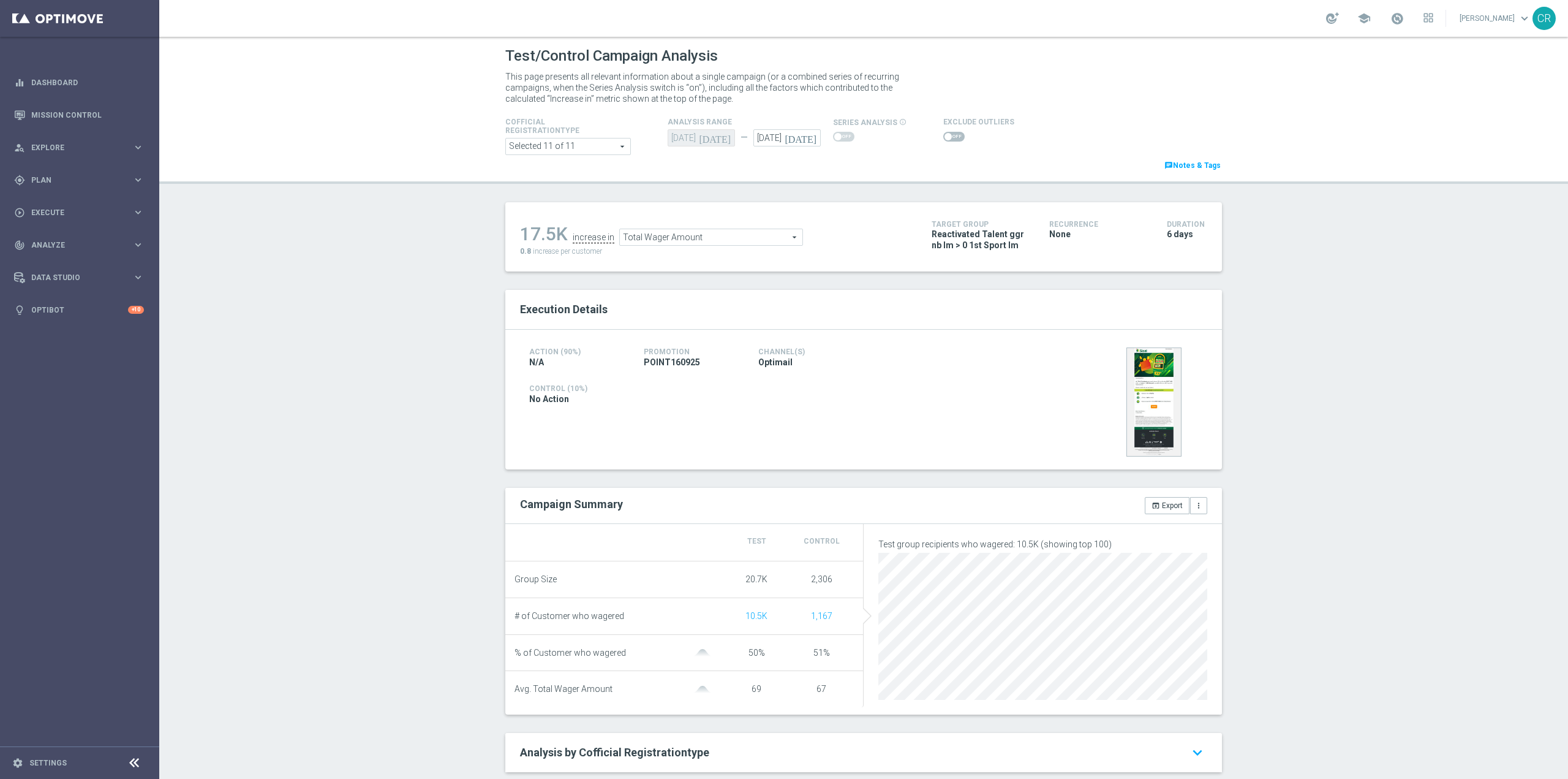
click at [945, 137] on span at bounding box center [954, 137] width 21 height 10
click at [945, 137] on input "checkbox" at bounding box center [954, 137] width 21 height 10
click at [711, 240] on span "Total Wager Amount" at bounding box center [724, 240] width 183 height 16
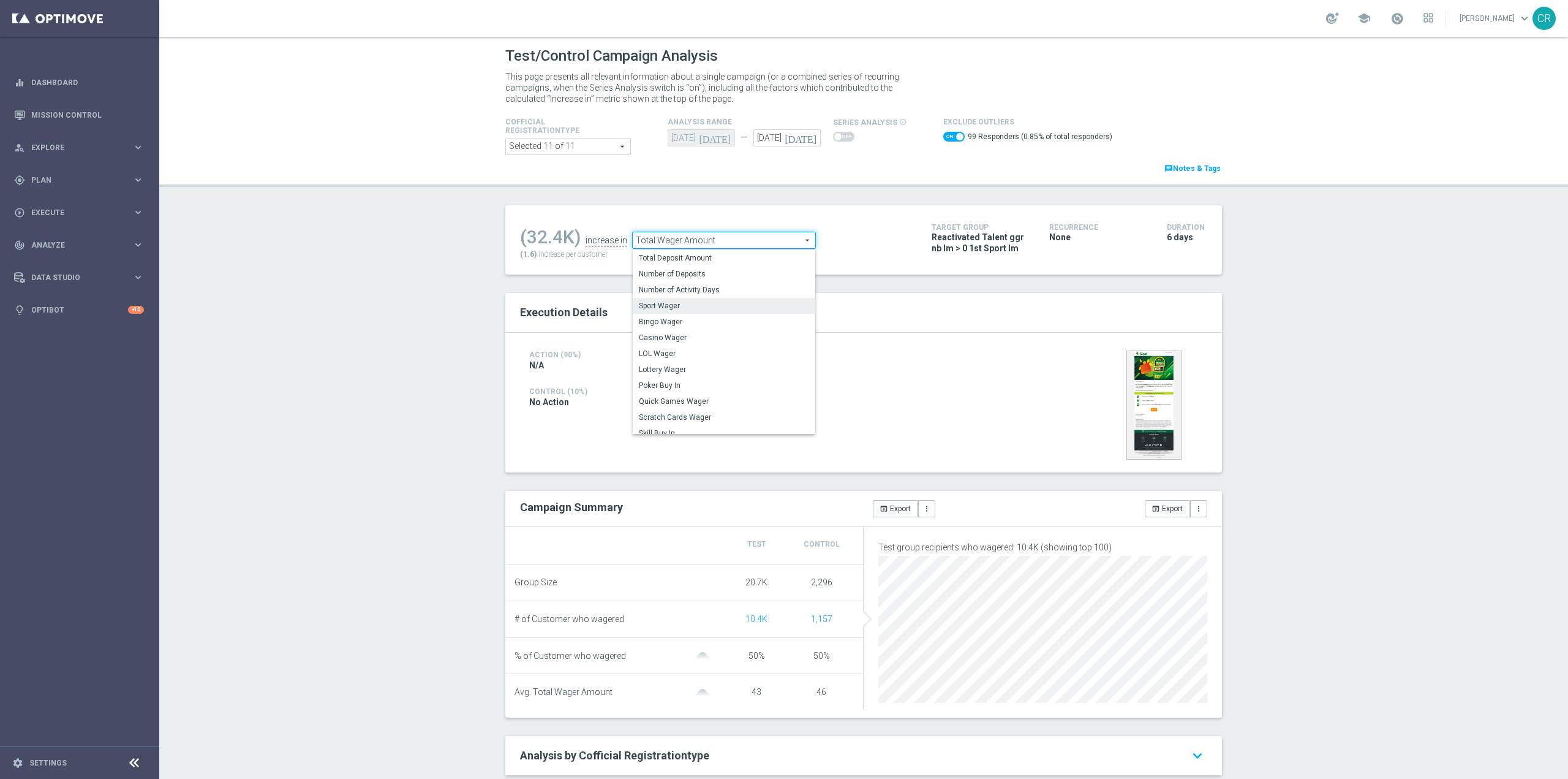
click at [701, 308] on span "Sport Wager" at bounding box center [724, 306] width 170 height 10
checkbox input "false"
type input "Sport Wager"
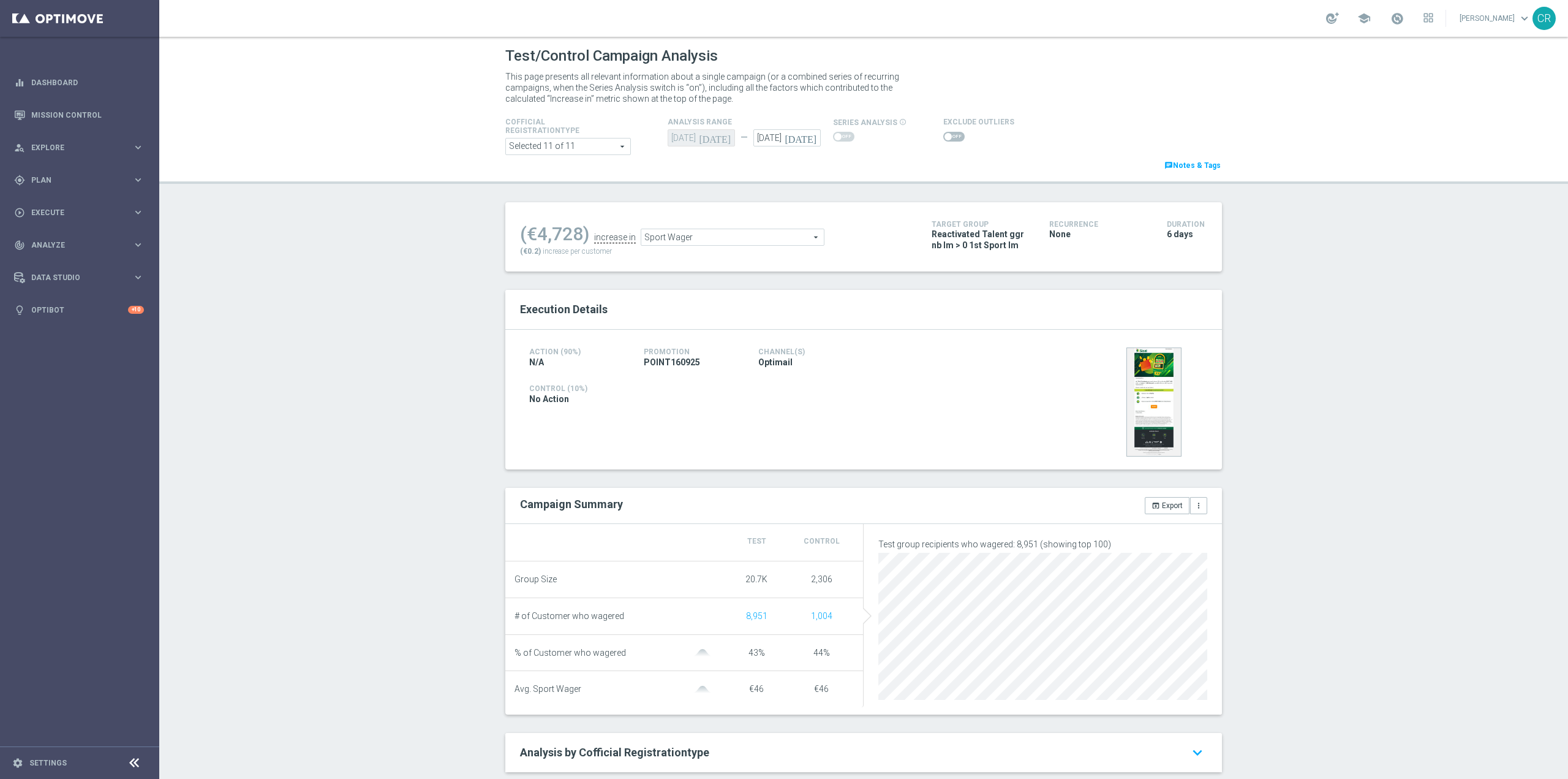
click at [951, 138] on span at bounding box center [954, 137] width 21 height 10
click at [951, 138] on input "checkbox" at bounding box center [954, 137] width 21 height 10
click at [741, 242] on span "Sport Wager" at bounding box center [734, 240] width 183 height 16
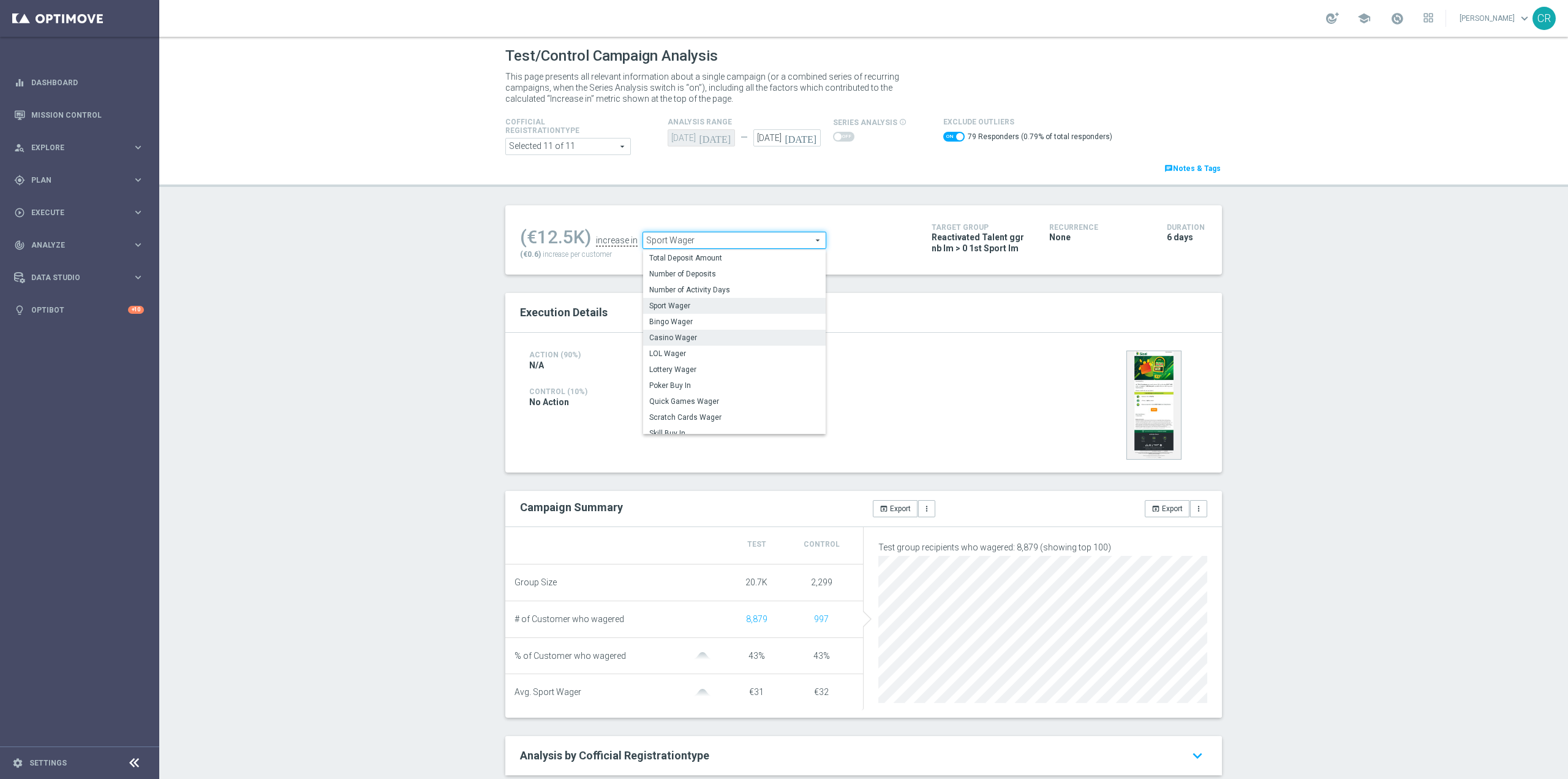
click at [707, 342] on span "Casino Wager" at bounding box center [734, 337] width 170 height 10
checkbox input "false"
type input "Casino Wager"
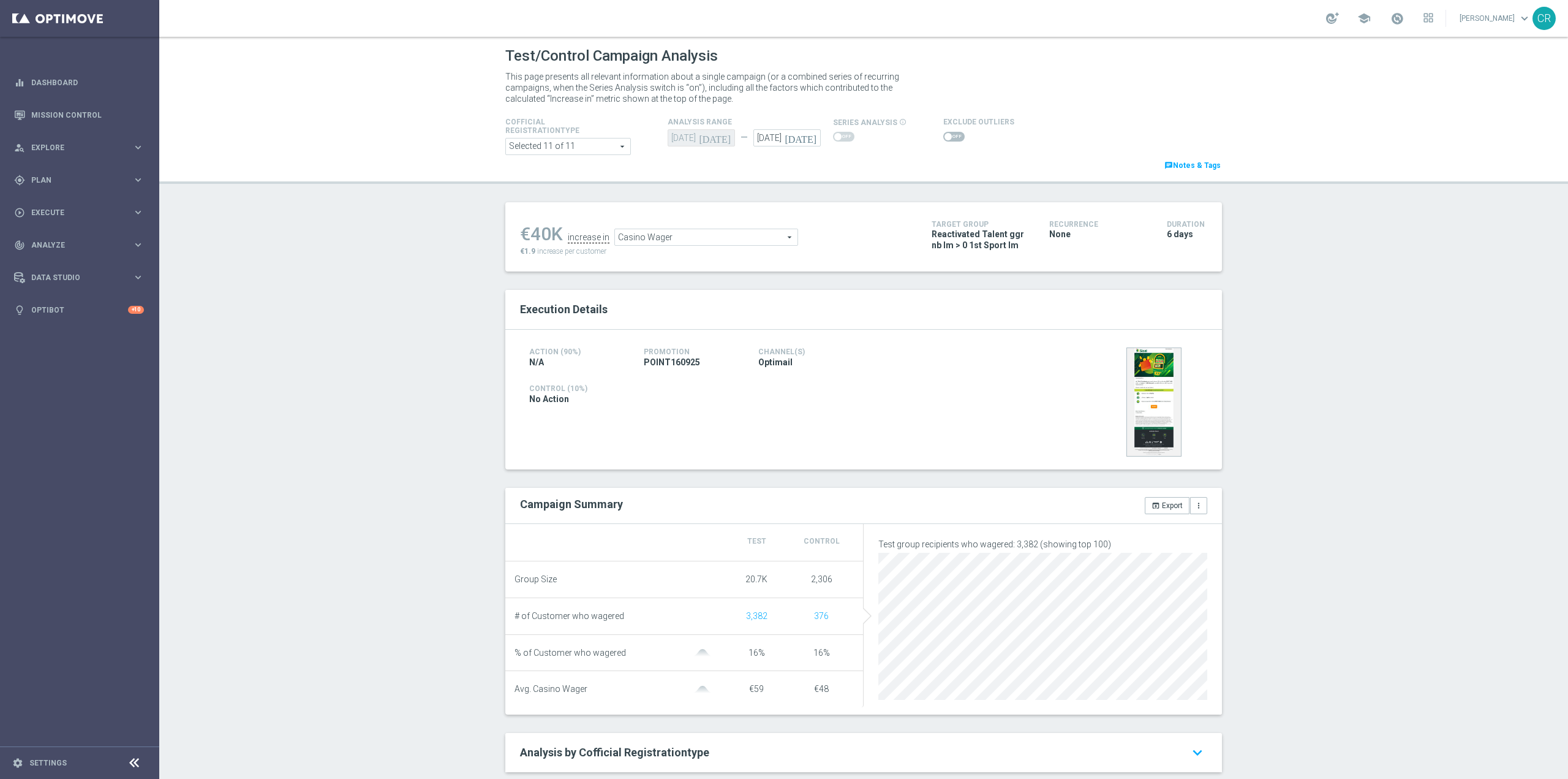
click at [947, 134] on span at bounding box center [954, 137] width 21 height 10
click at [947, 134] on input "checkbox" at bounding box center [954, 137] width 21 height 10
click at [707, 233] on span "Casino Wager" at bounding box center [734, 240] width 183 height 16
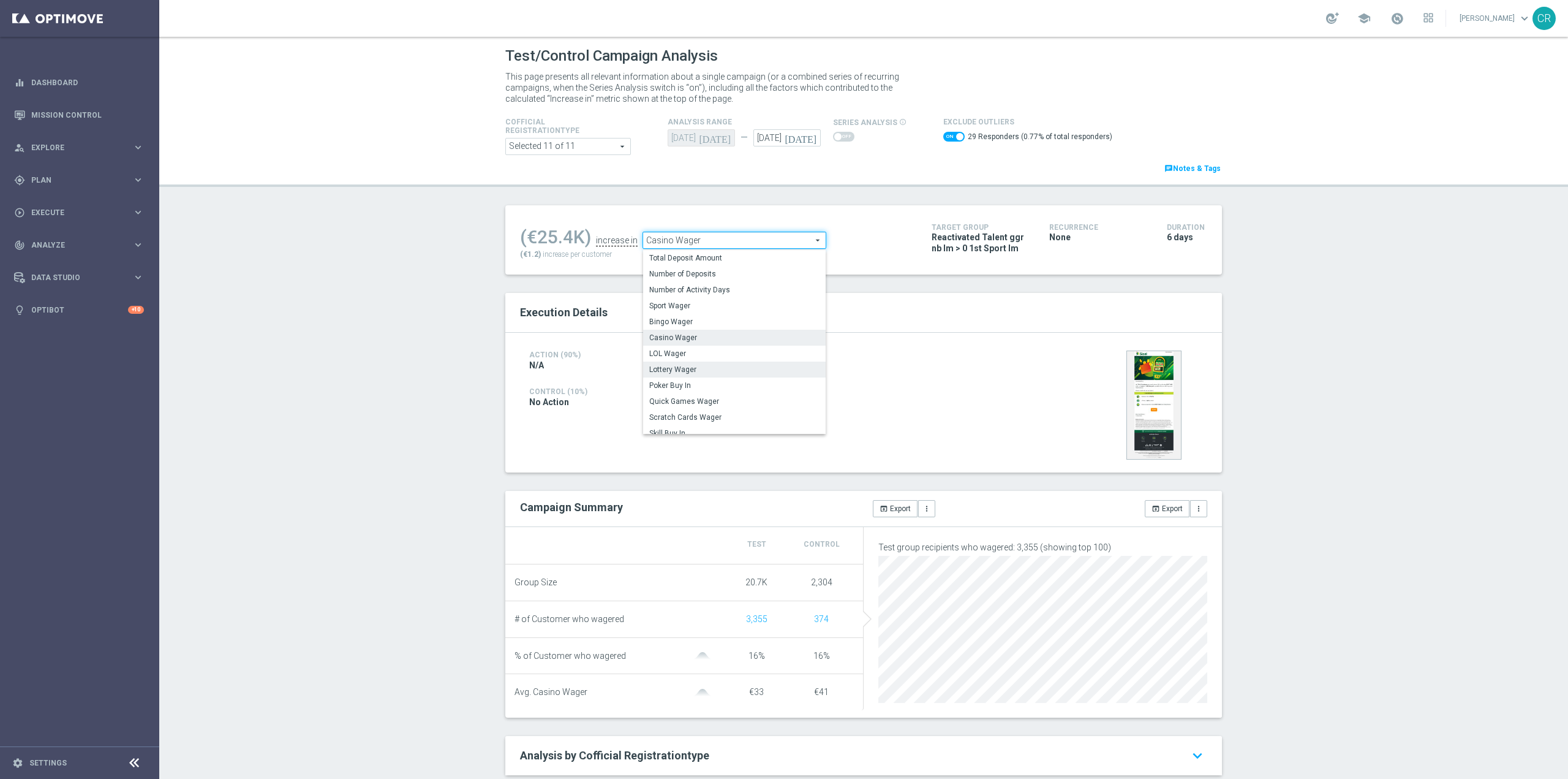
click at [704, 371] on span "Lottery Wager" at bounding box center [734, 369] width 170 height 10
checkbox input "false"
type input "Lottery Wager"
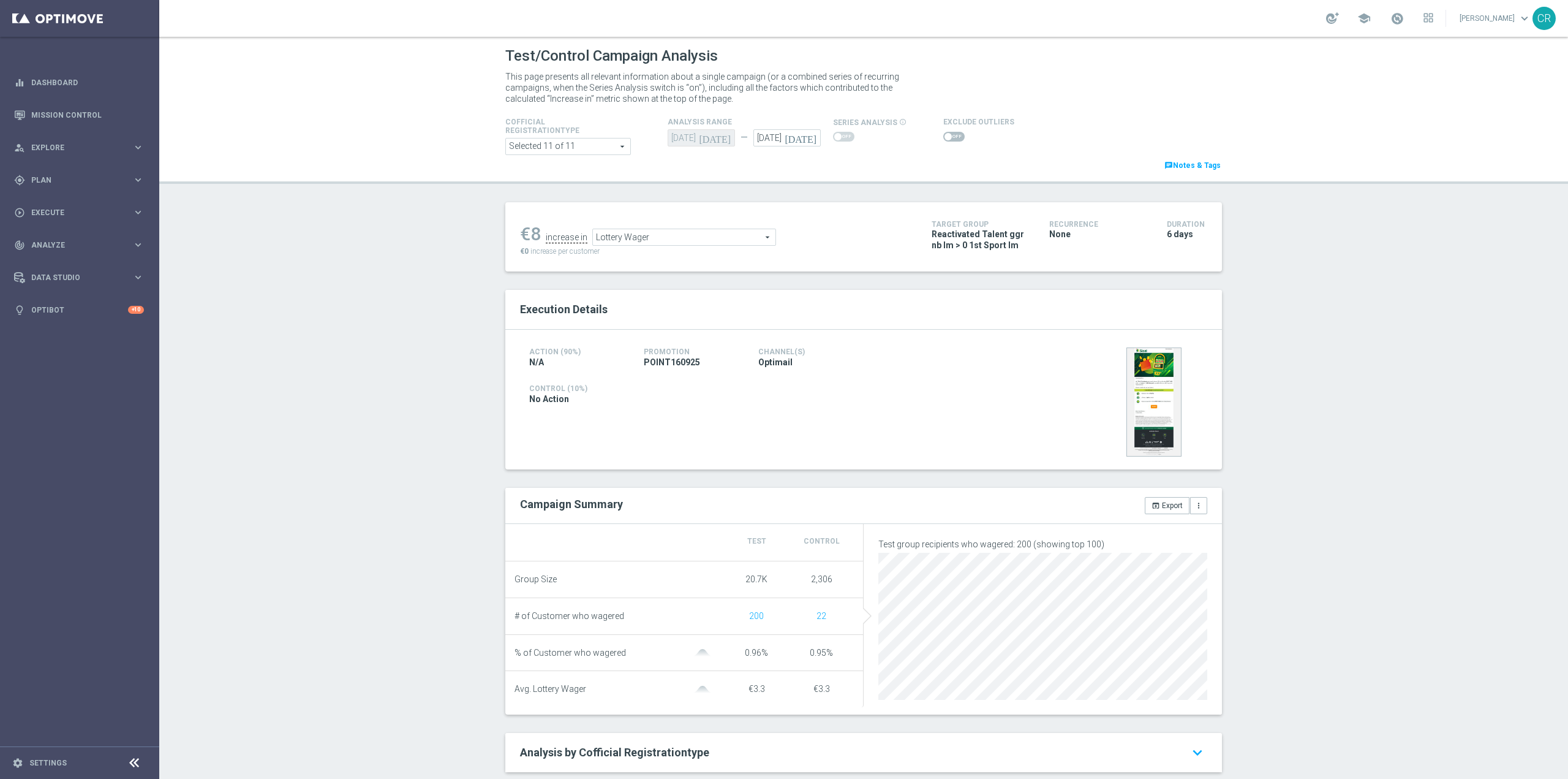
click at [945, 134] on span at bounding box center [948, 136] width 7 height 7
click at [943, 134] on input "checkbox" at bounding box center [954, 137] width 21 height 10
click at [666, 242] on span "Lottery Wager" at bounding box center [707, 240] width 183 height 16
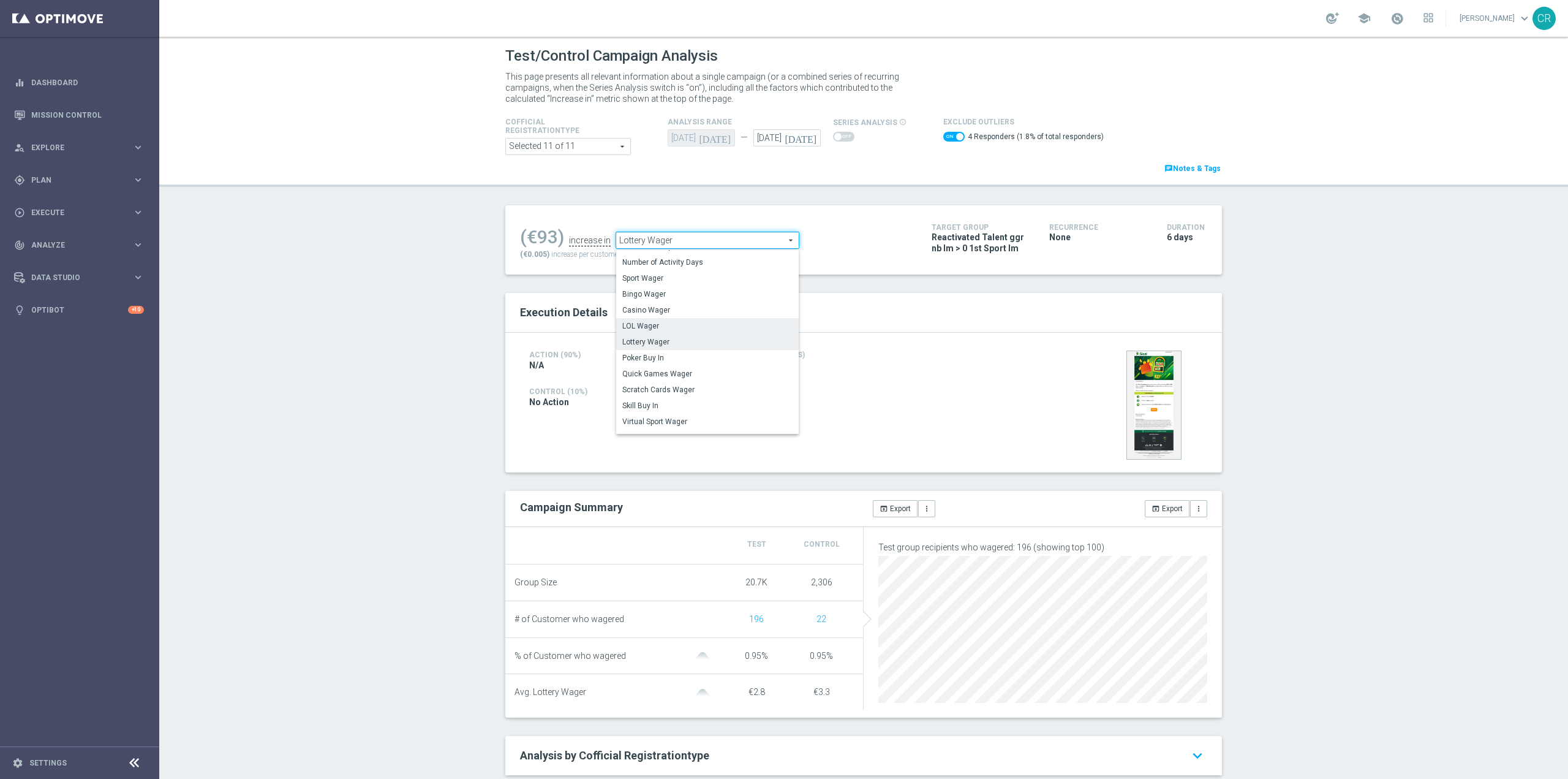
scroll to position [60, 0]
click at [716, 357] on span "Scratch Cards Wager" at bounding box center [707, 356] width 170 height 10
checkbox input "false"
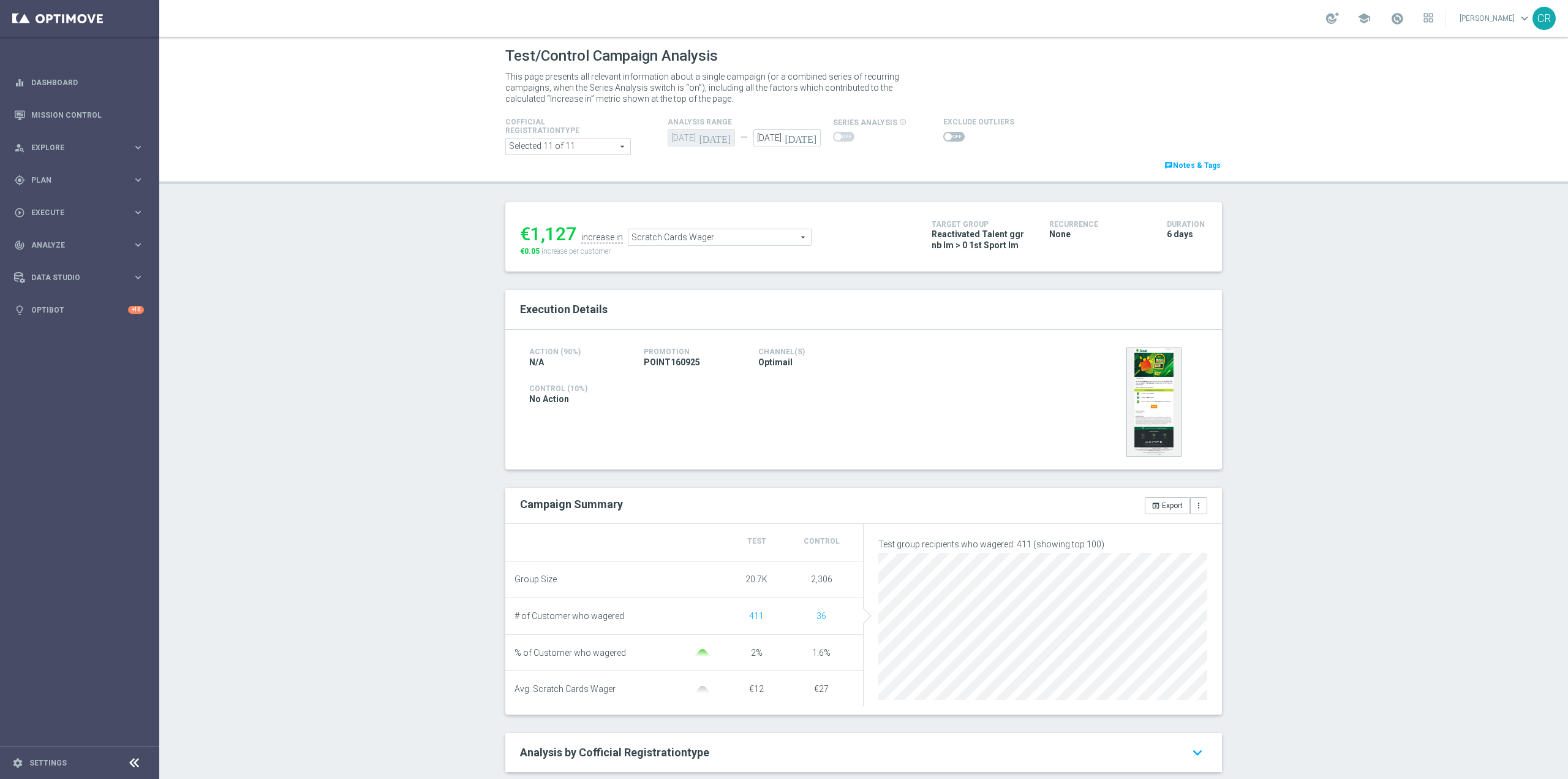
click at [731, 238] on span "Scratch Cards Wager" at bounding box center [720, 237] width 183 height 16
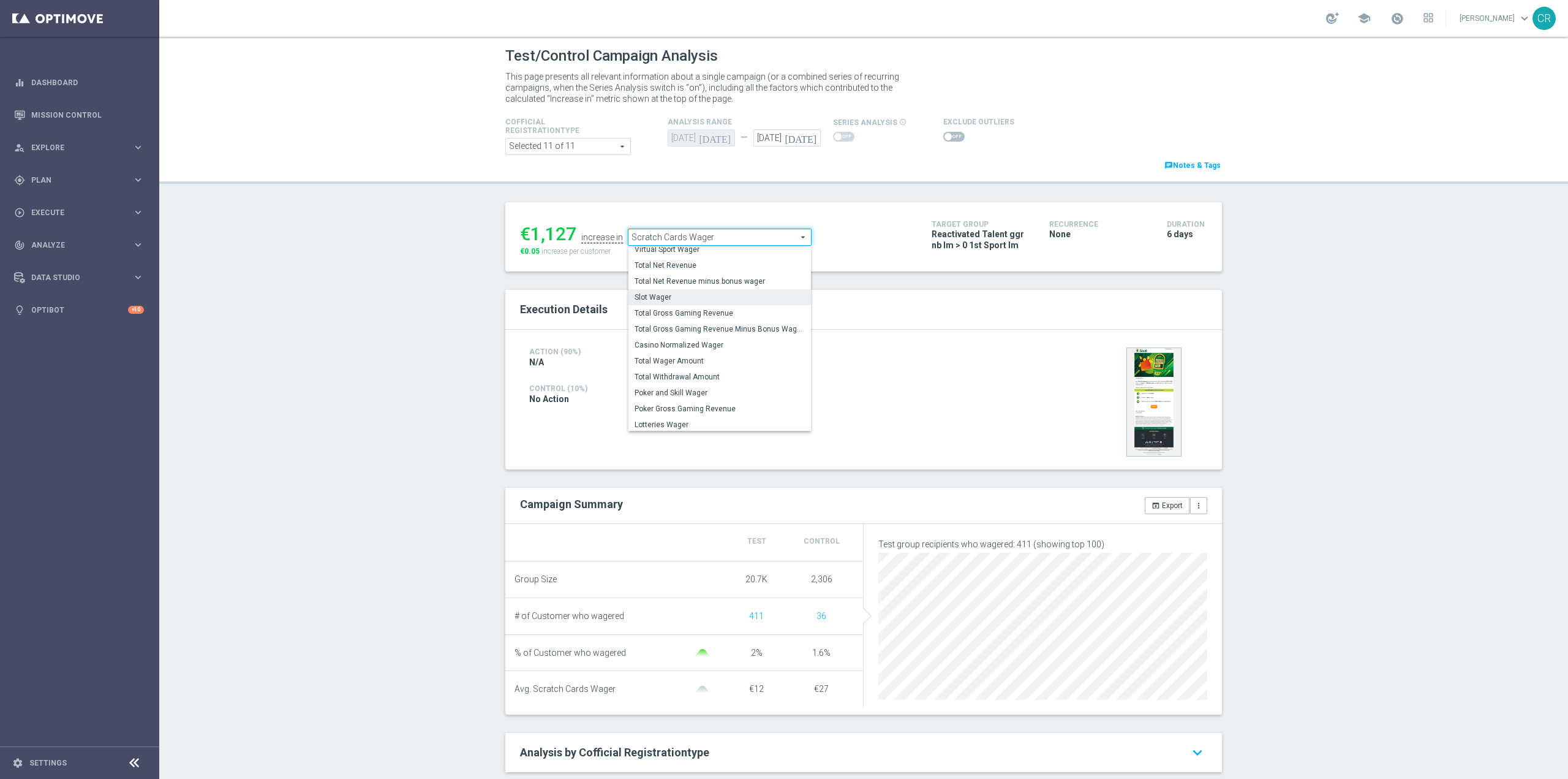
scroll to position [191, 0]
click at [741, 312] on span "Total Gross Gaming Revenue" at bounding box center [720, 311] width 170 height 10
type input "Total Gross Gaming Revenue"
